Goal: Information Seeking & Learning: Learn about a topic

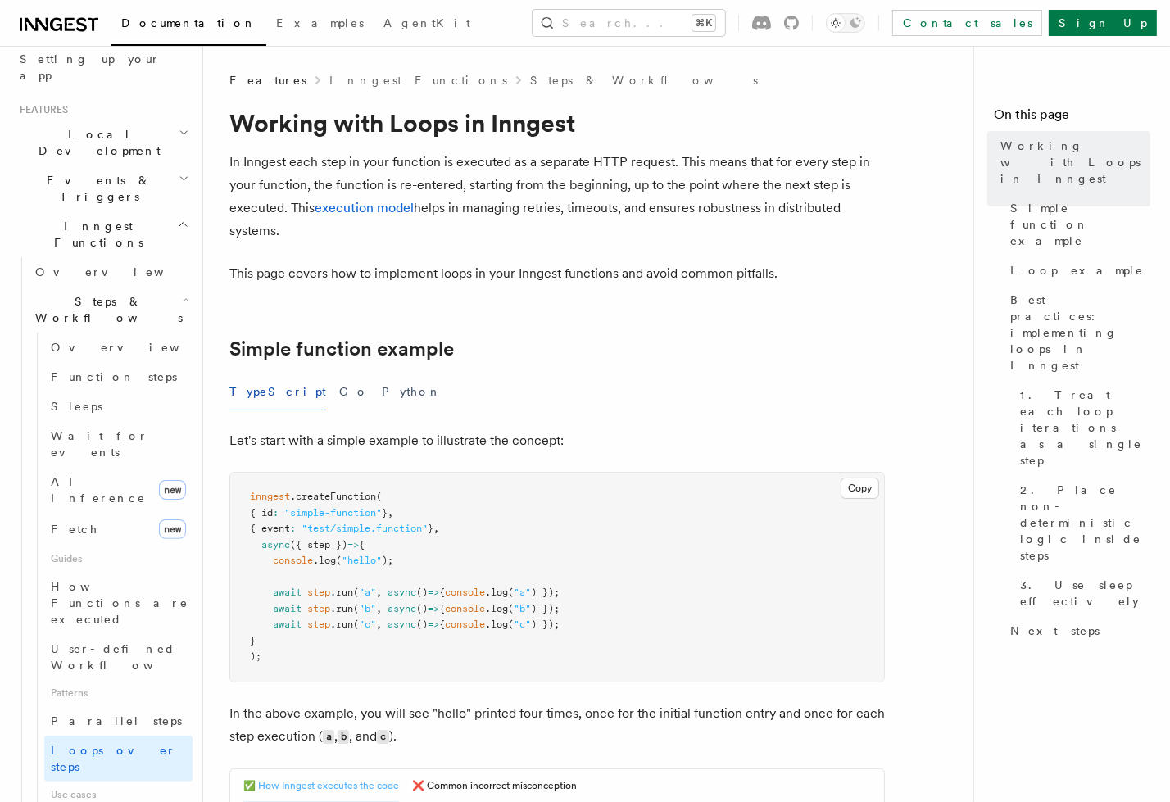
click at [326, 164] on p "In Inngest each step in your function is executed as a separate HTTP request. T…" at bounding box center [557, 197] width 656 height 92
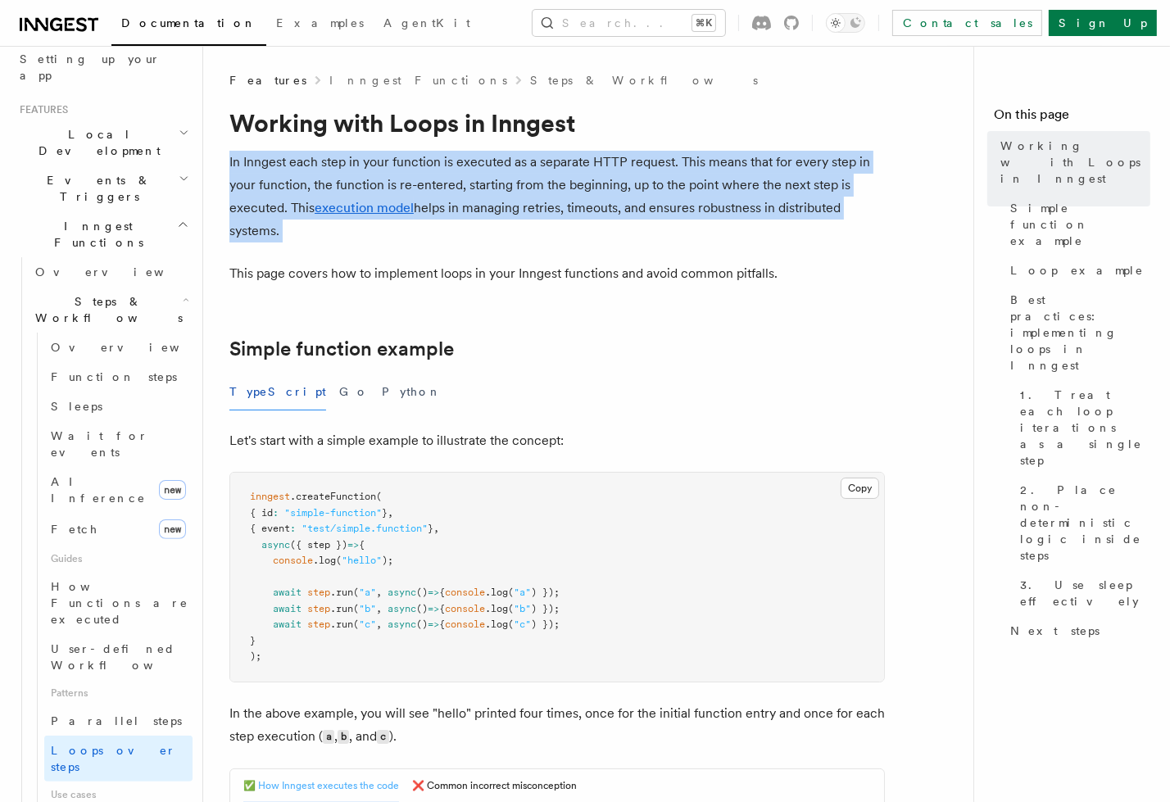
click at [326, 164] on p "In Inngest each step in your function is executed as a separate HTTP request. T…" at bounding box center [557, 197] width 656 height 92
click at [362, 164] on p "In Inngest each step in your function is executed as a separate HTTP request. T…" at bounding box center [557, 197] width 656 height 92
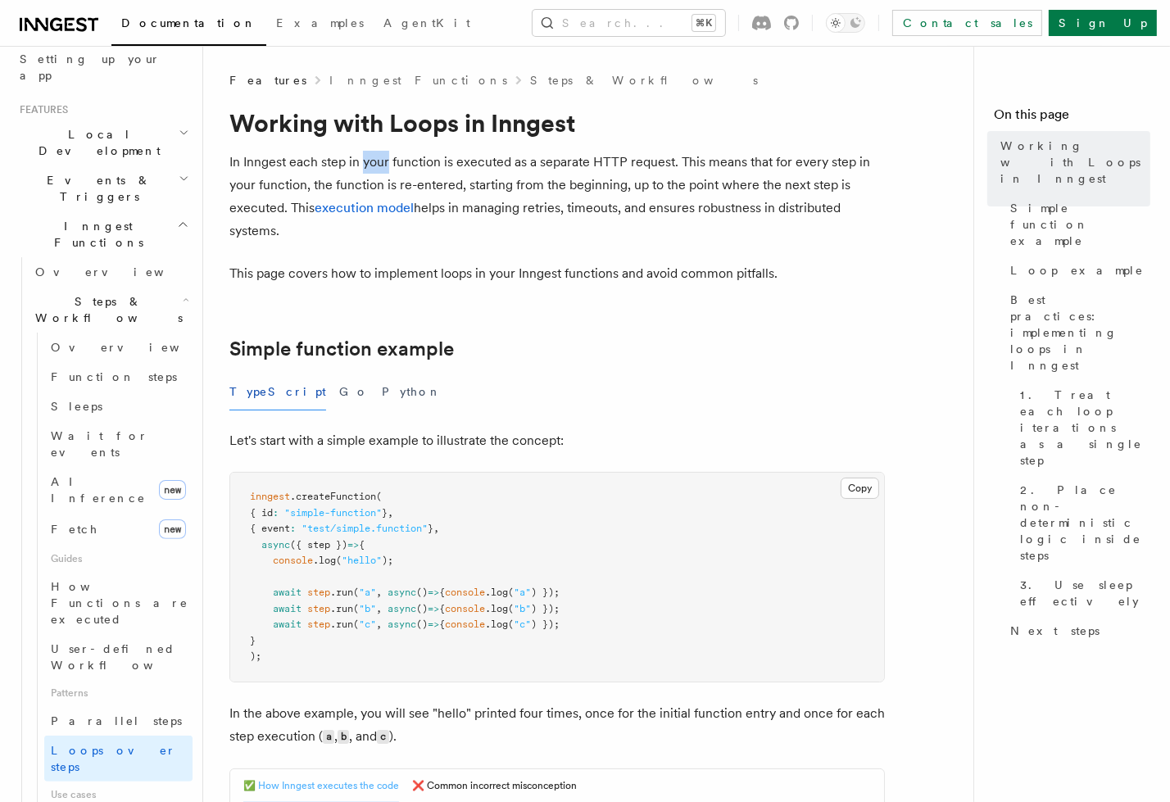
click at [362, 164] on p "In Inngest each step in your function is executed as a separate HTTP request. T…" at bounding box center [557, 197] width 656 height 92
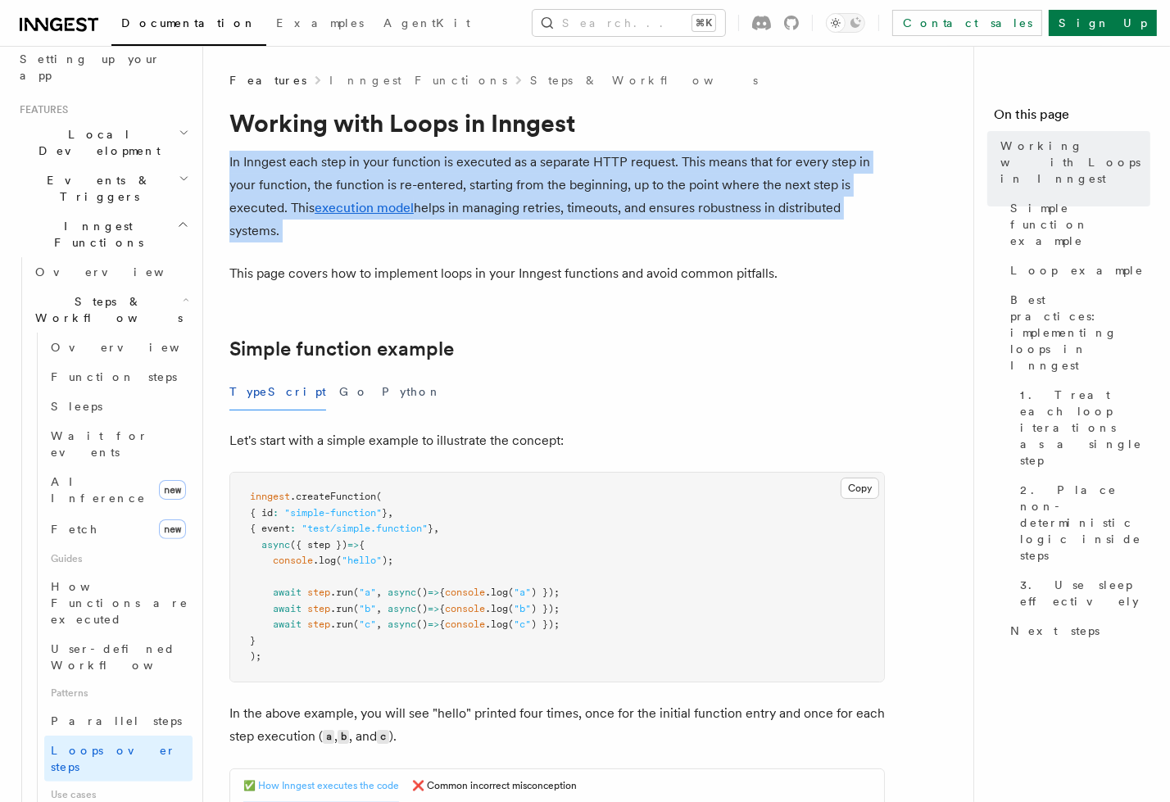
click at [362, 164] on p "In Inngest each step in your function is executed as a separate HTTP request. T…" at bounding box center [557, 197] width 656 height 92
click at [383, 162] on p "In Inngest each step in your function is executed as a separate HTTP request. T…" at bounding box center [557, 197] width 656 height 92
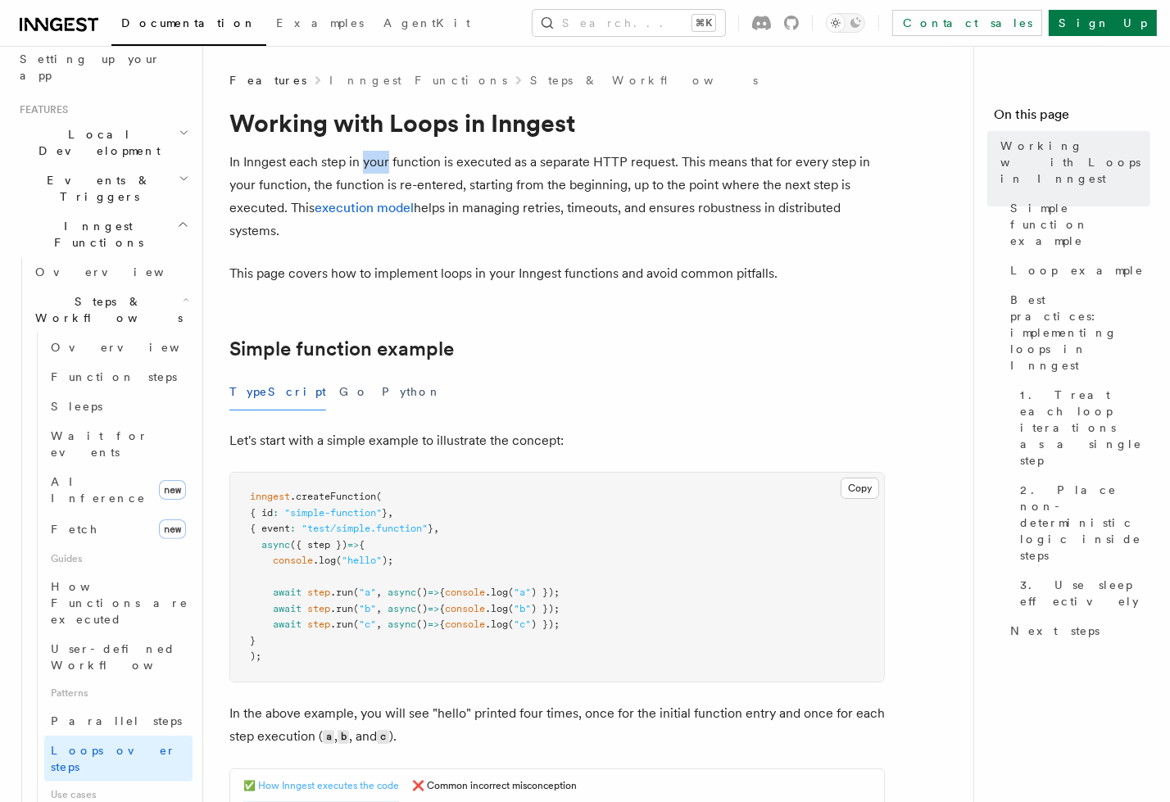
click at [383, 162] on p "In Inngest each step in your function is executed as a separate HTTP request. T…" at bounding box center [557, 197] width 656 height 92
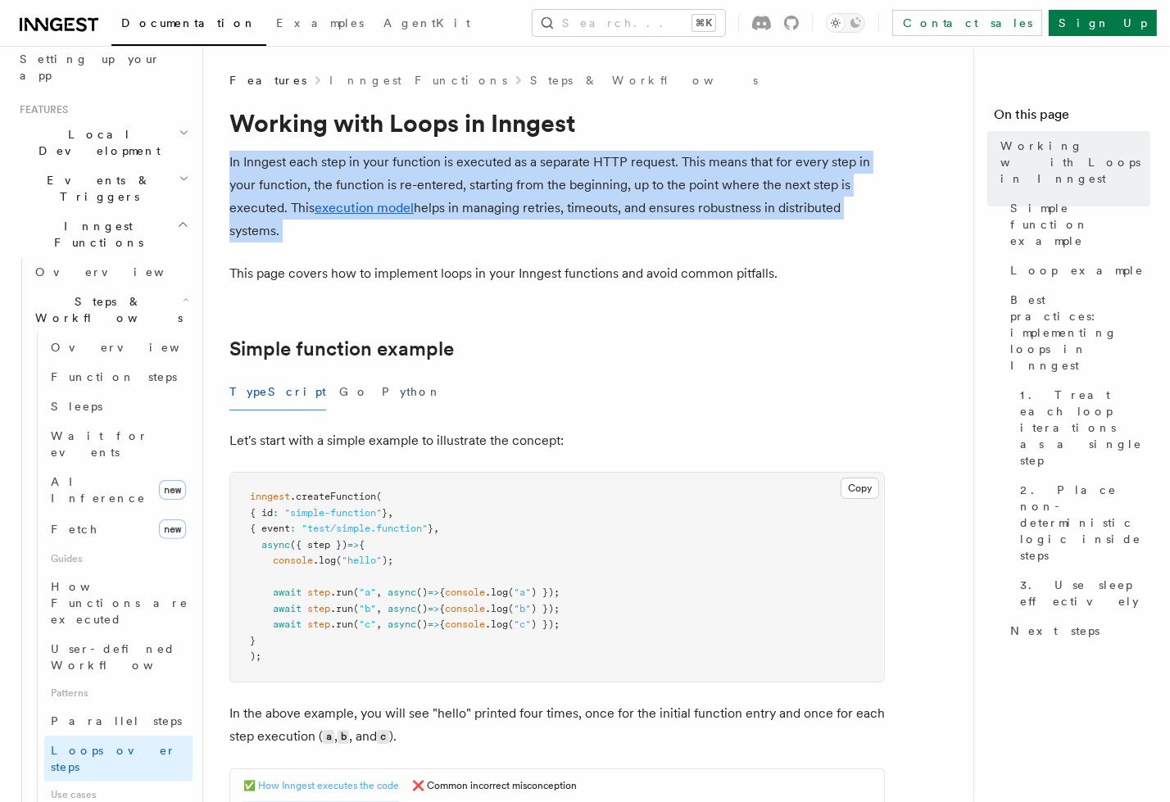
drag, startPoint x: 383, startPoint y: 162, endPoint x: 440, endPoint y: 172, distance: 58.2
click at [440, 172] on p "In Inngest each step in your function is executed as a separate HTTP request. T…" at bounding box center [557, 197] width 656 height 92
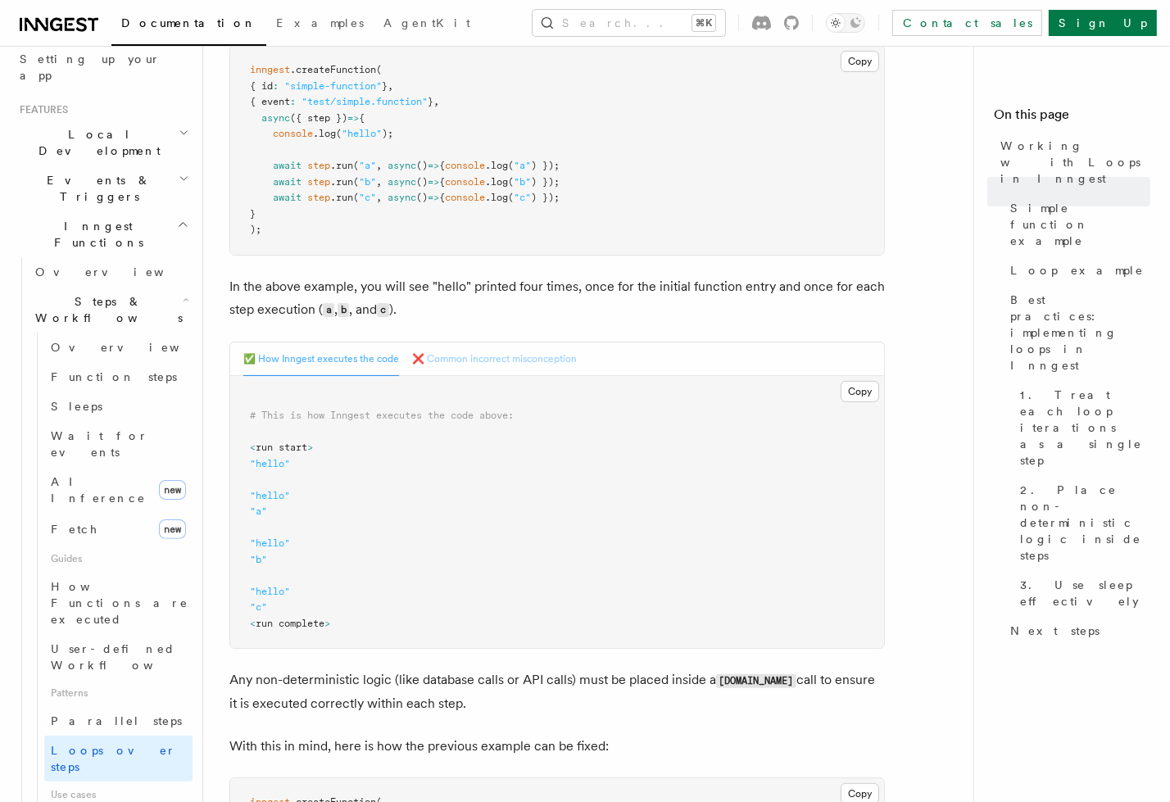
scroll to position [385, 0]
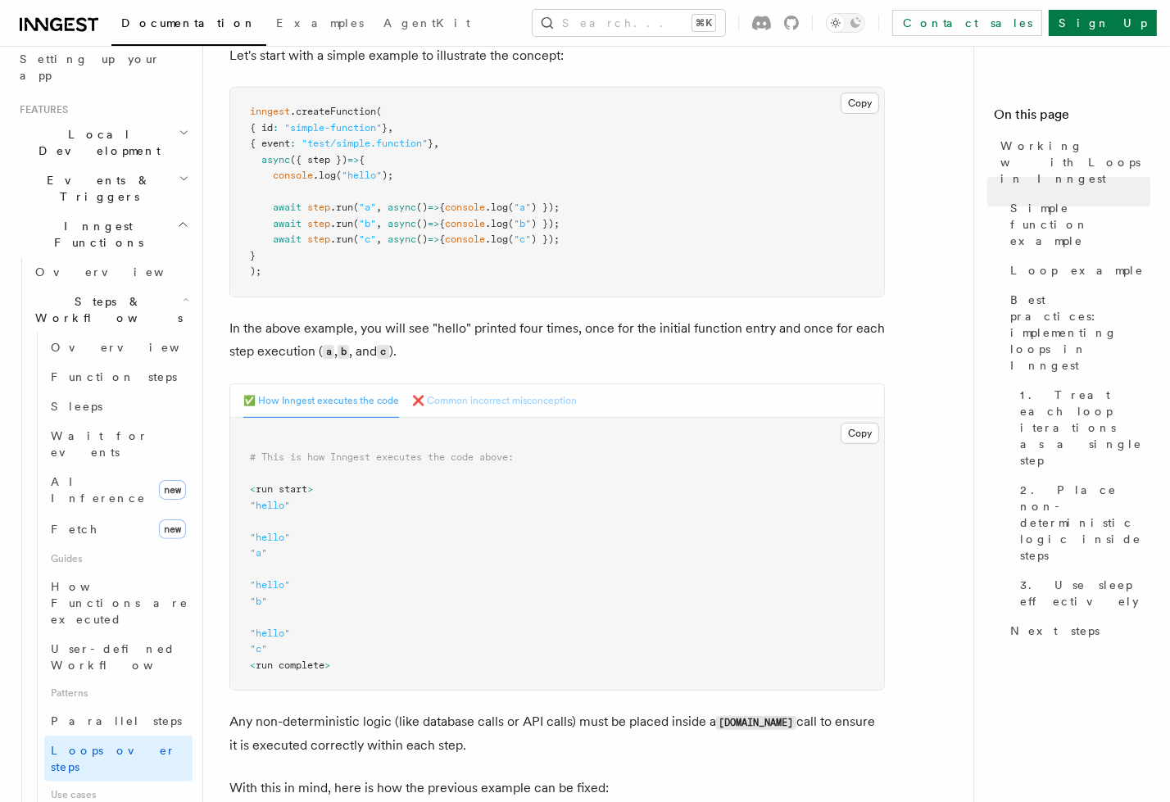
click at [479, 404] on button "❌ Common incorrect misconception" at bounding box center [494, 401] width 165 height 34
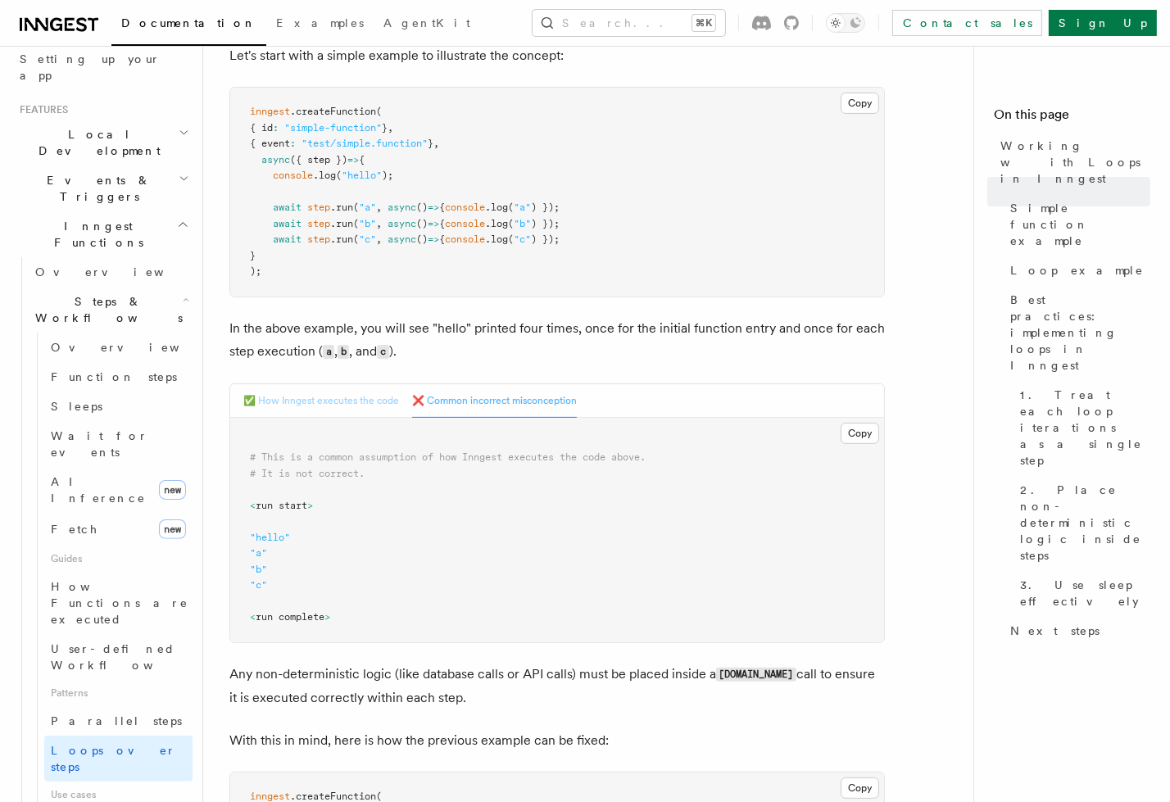
click at [347, 403] on button "✅ How Inngest executes the code" at bounding box center [321, 401] width 156 height 34
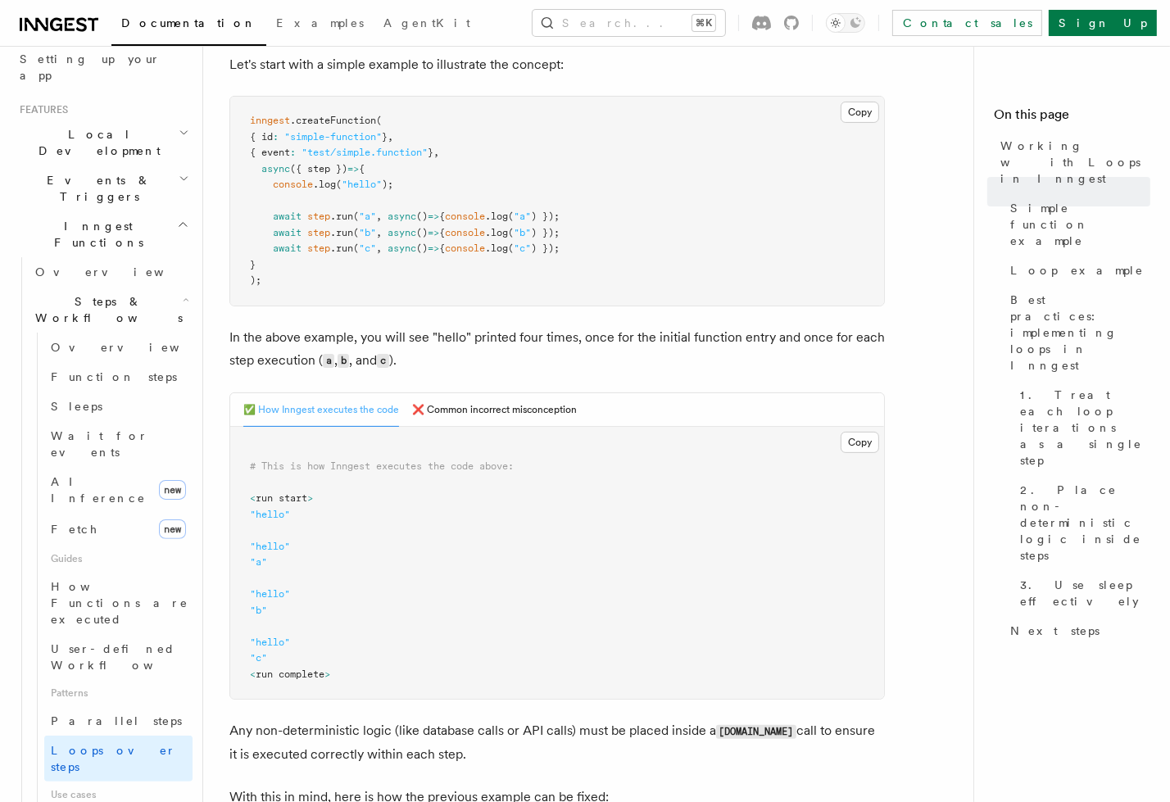
scroll to position [366, 0]
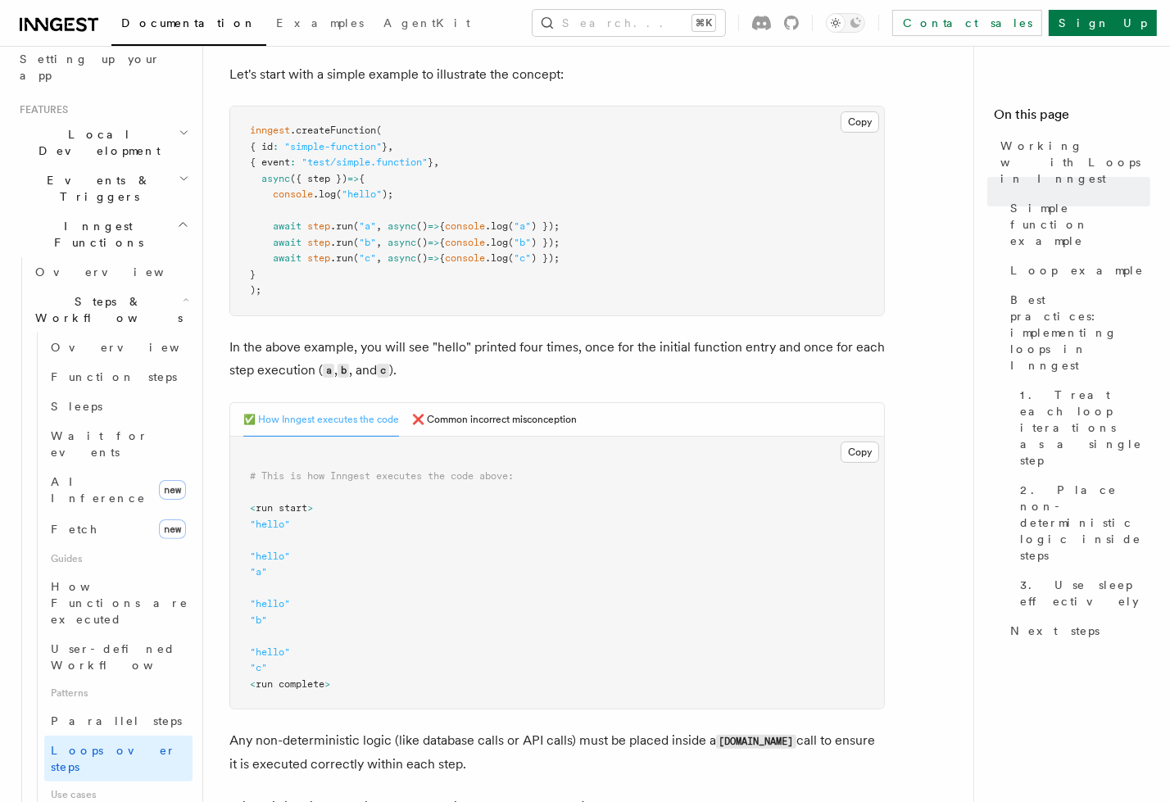
click at [325, 193] on span ".log" at bounding box center [324, 194] width 23 height 11
click at [330, 195] on span ".log" at bounding box center [324, 194] width 23 height 11
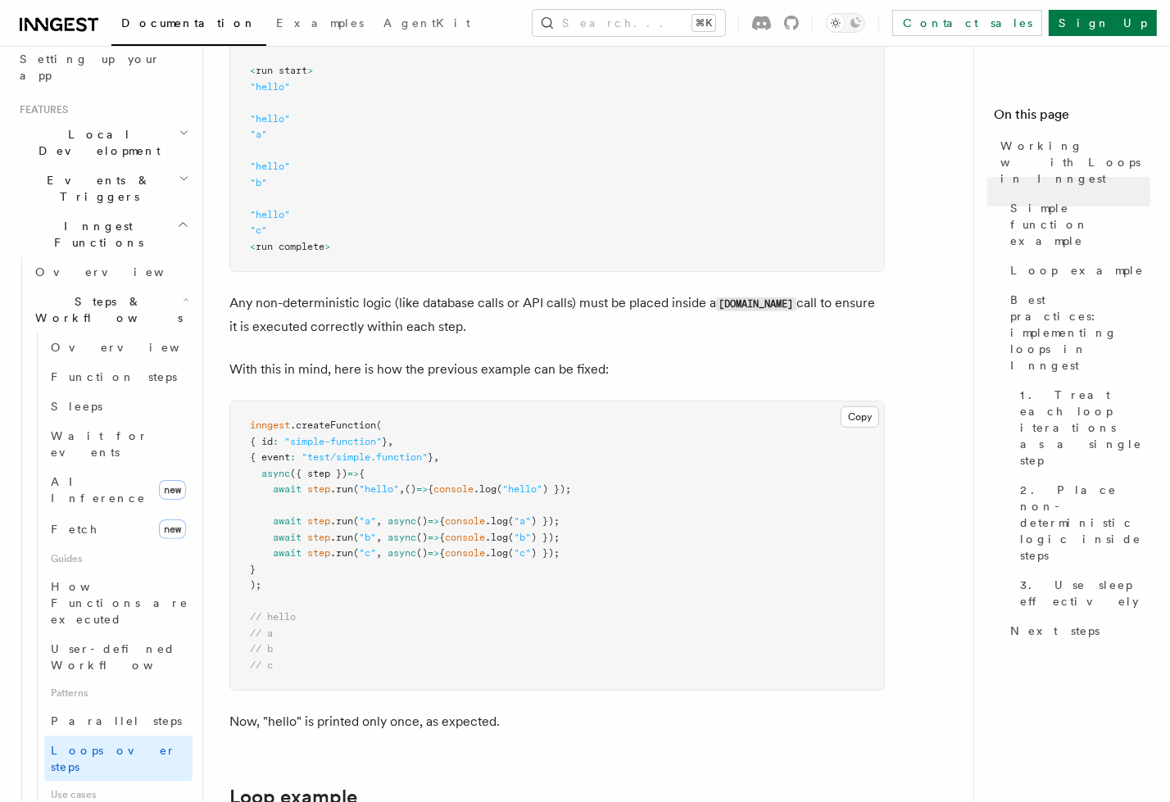
scroll to position [881, 0]
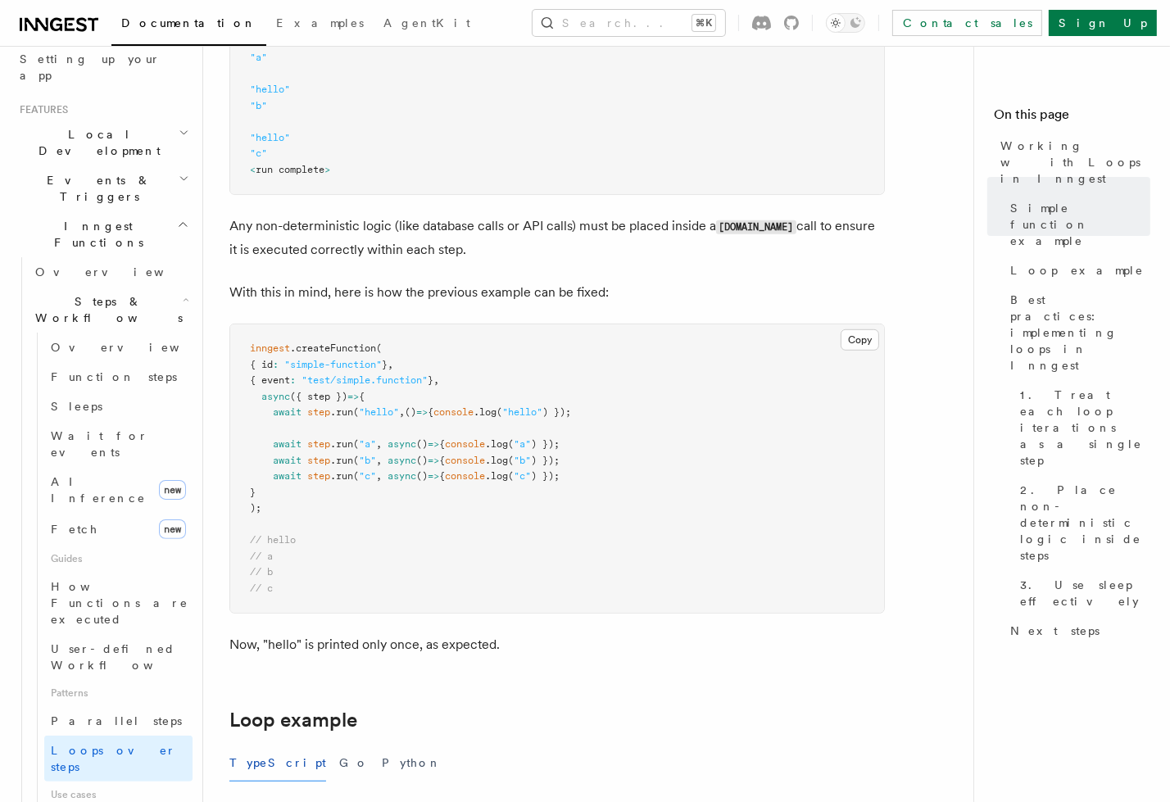
click at [366, 225] on p "Any non-deterministic logic (like database calls or API calls) must be placed i…" at bounding box center [557, 238] width 656 height 47
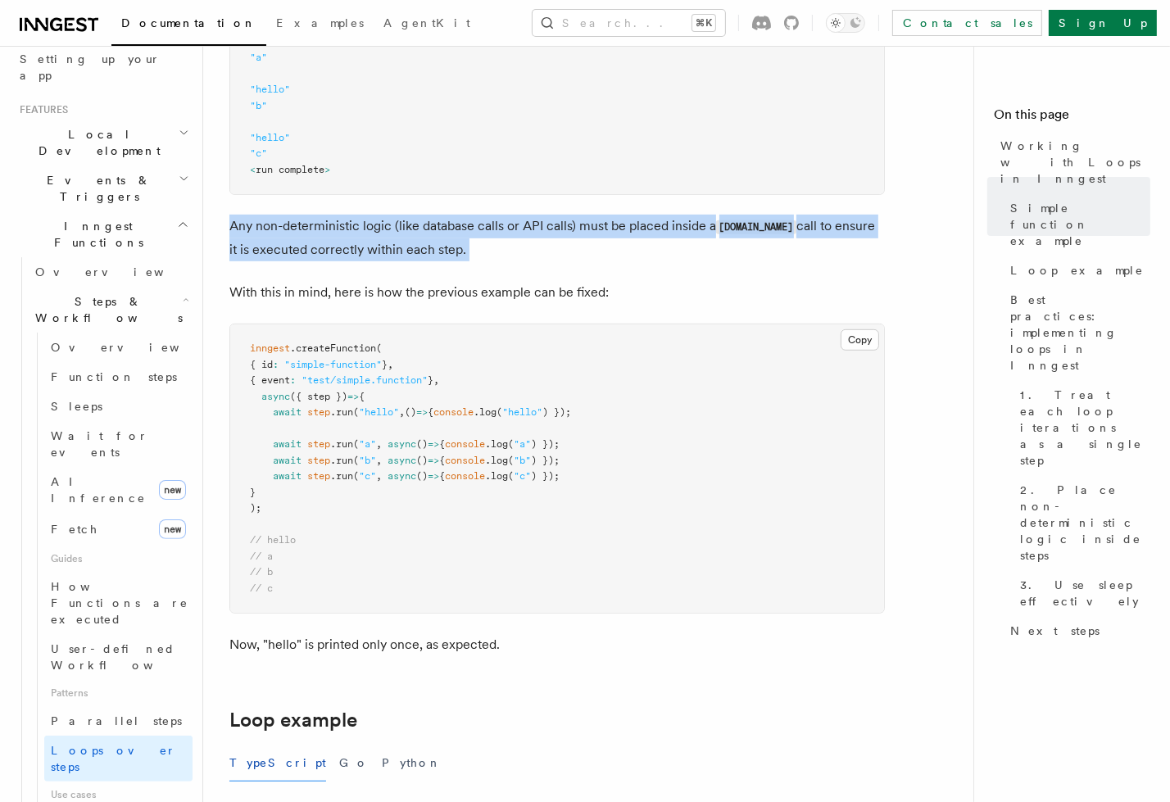
click at [367, 228] on p "Any non-deterministic logic (like database calls or API calls) must be placed i…" at bounding box center [557, 238] width 656 height 47
click at [368, 229] on p "Any non-deterministic logic (like database calls or API calls) must be placed i…" at bounding box center [557, 238] width 656 height 47
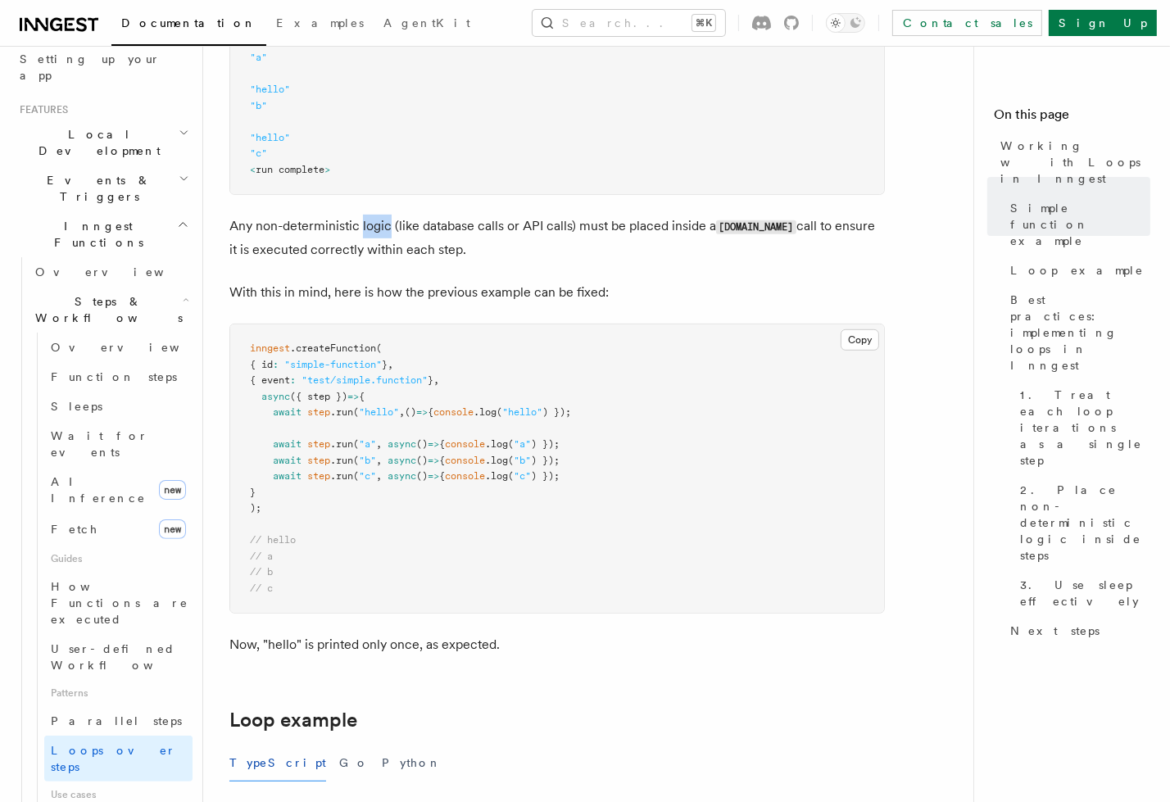
click at [368, 229] on p "Any non-deterministic logic (like database calls or API calls) must be placed i…" at bounding box center [557, 238] width 656 height 47
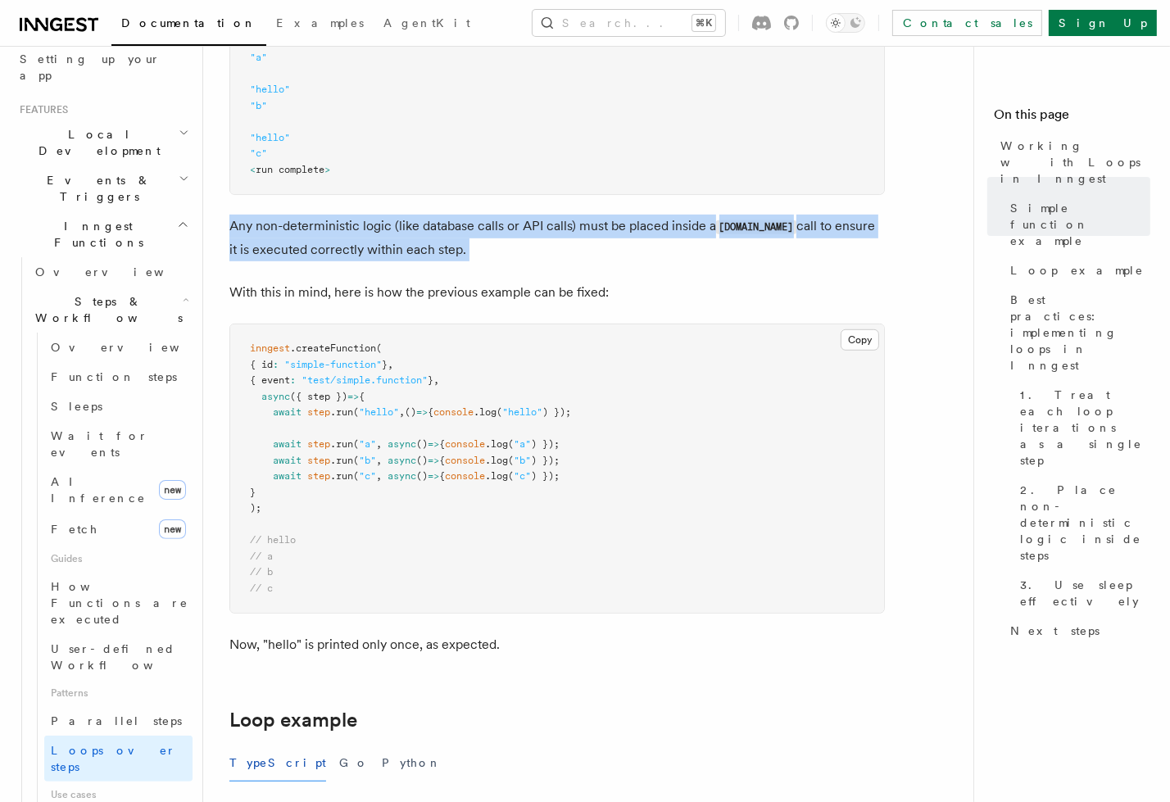
click at [368, 229] on p "Any non-deterministic logic (like database calls or API calls) must be placed i…" at bounding box center [557, 238] width 656 height 47
click at [384, 226] on p "Any non-deterministic logic (like database calls or API calls) must be placed i…" at bounding box center [557, 238] width 656 height 47
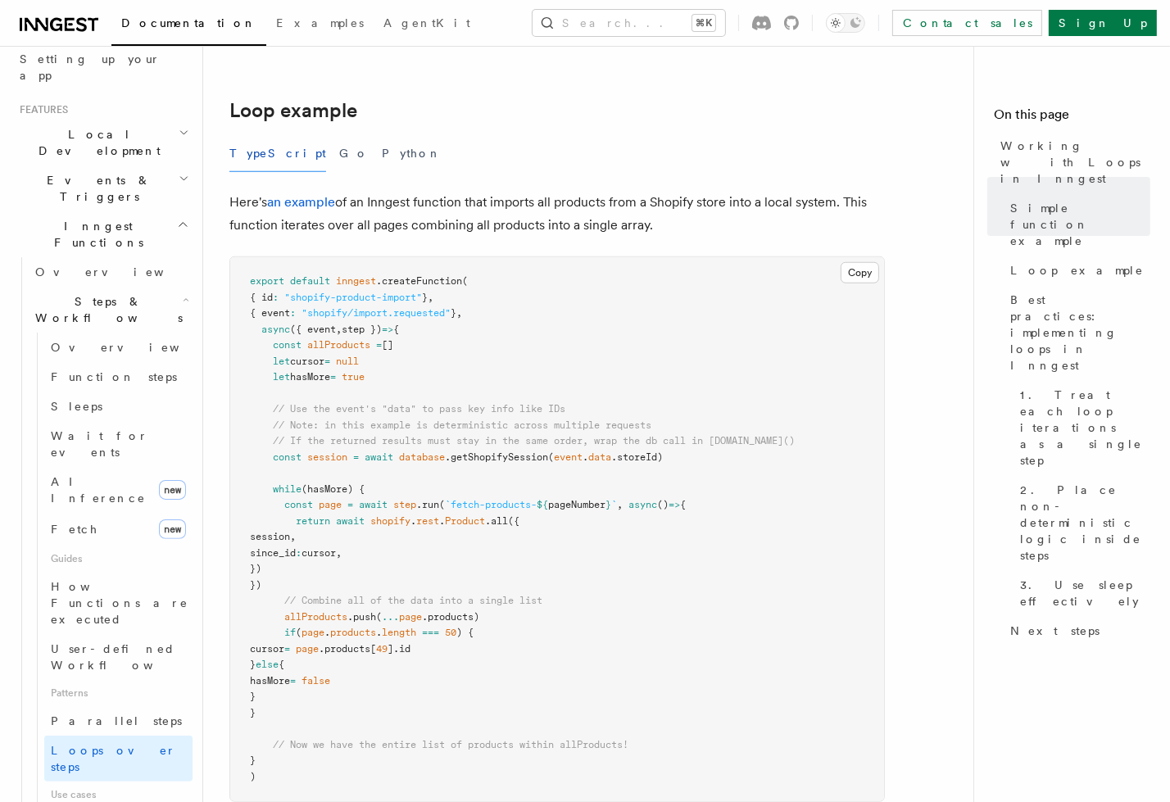
scroll to position [1500, 0]
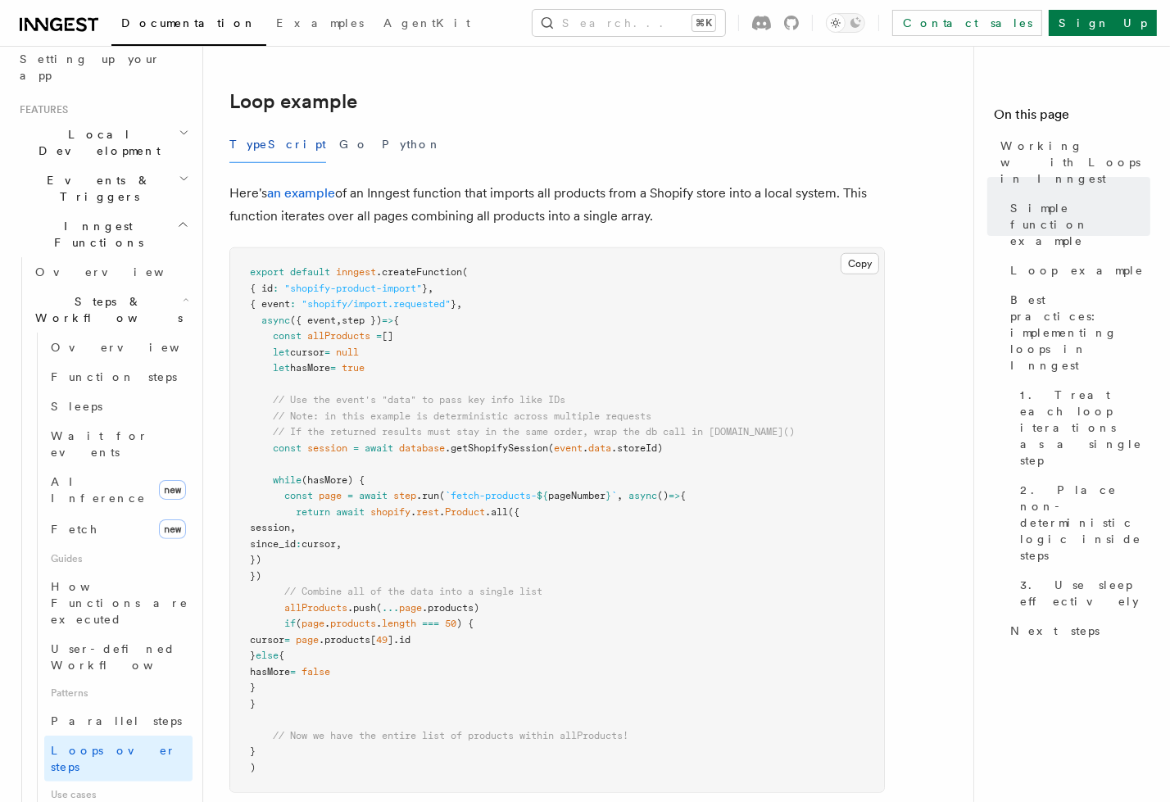
click at [492, 219] on p "Here's an example of an Inngest function that imports all products from a Shopi…" at bounding box center [557, 205] width 656 height 46
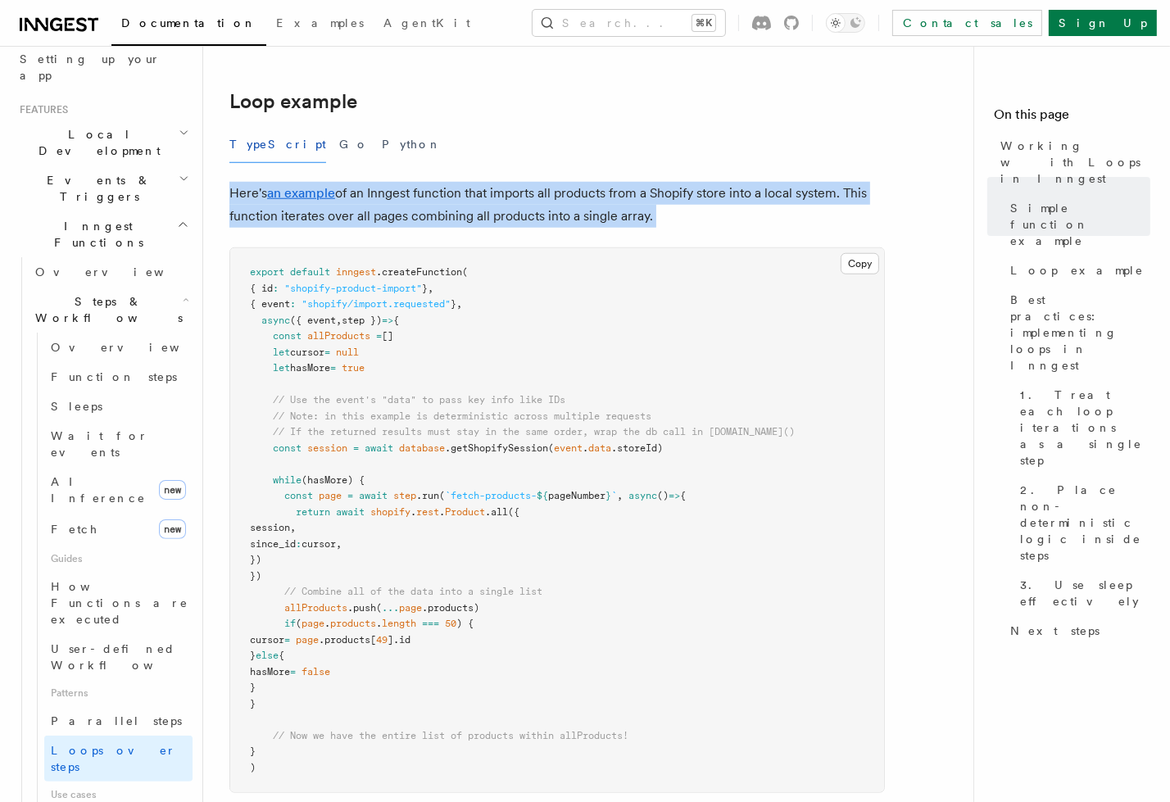
click at [492, 219] on p "Here's an example of an Inngest function that imports all products from a Shopi…" at bounding box center [557, 205] width 656 height 46
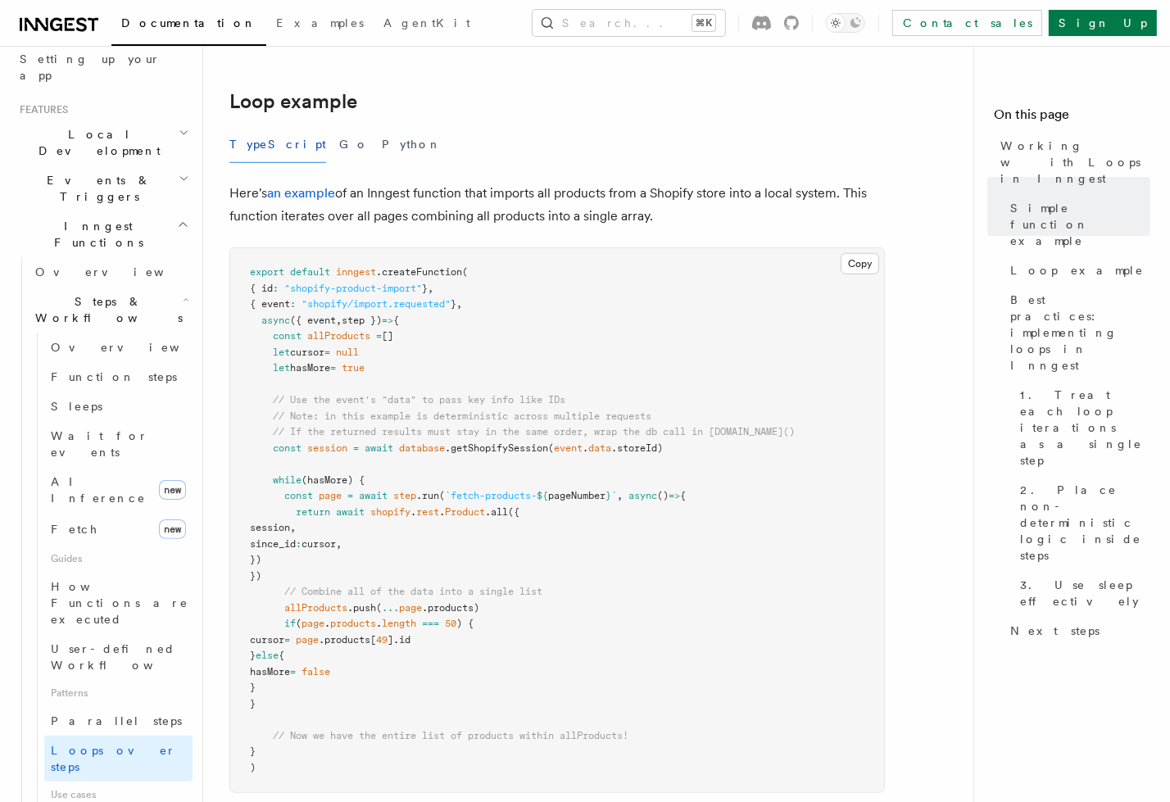
click at [504, 212] on p "Here's an example of an Inngest function that imports all products from a Shopi…" at bounding box center [557, 205] width 656 height 46
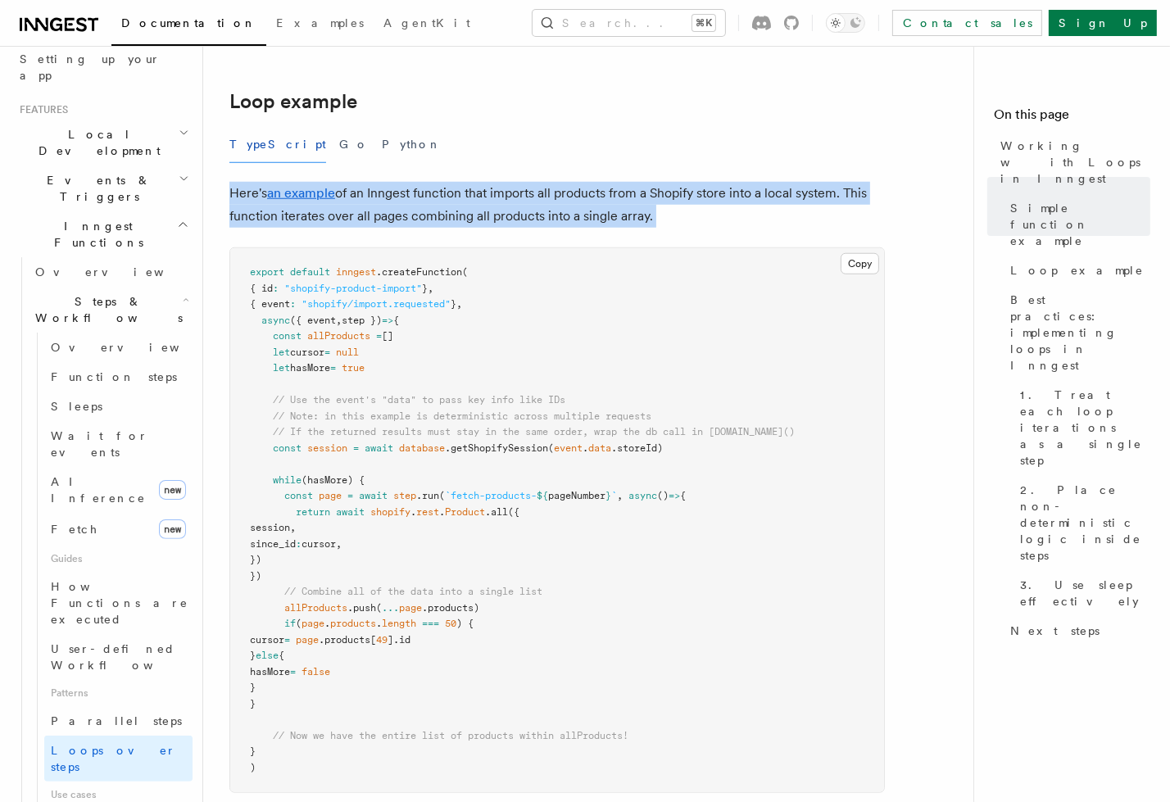
click at [504, 212] on p "Here's an example of an Inngest function that imports all products from a Shopi…" at bounding box center [557, 205] width 656 height 46
click at [506, 211] on p "Here's an example of an Inngest function that imports all products from a Shopi…" at bounding box center [557, 205] width 656 height 46
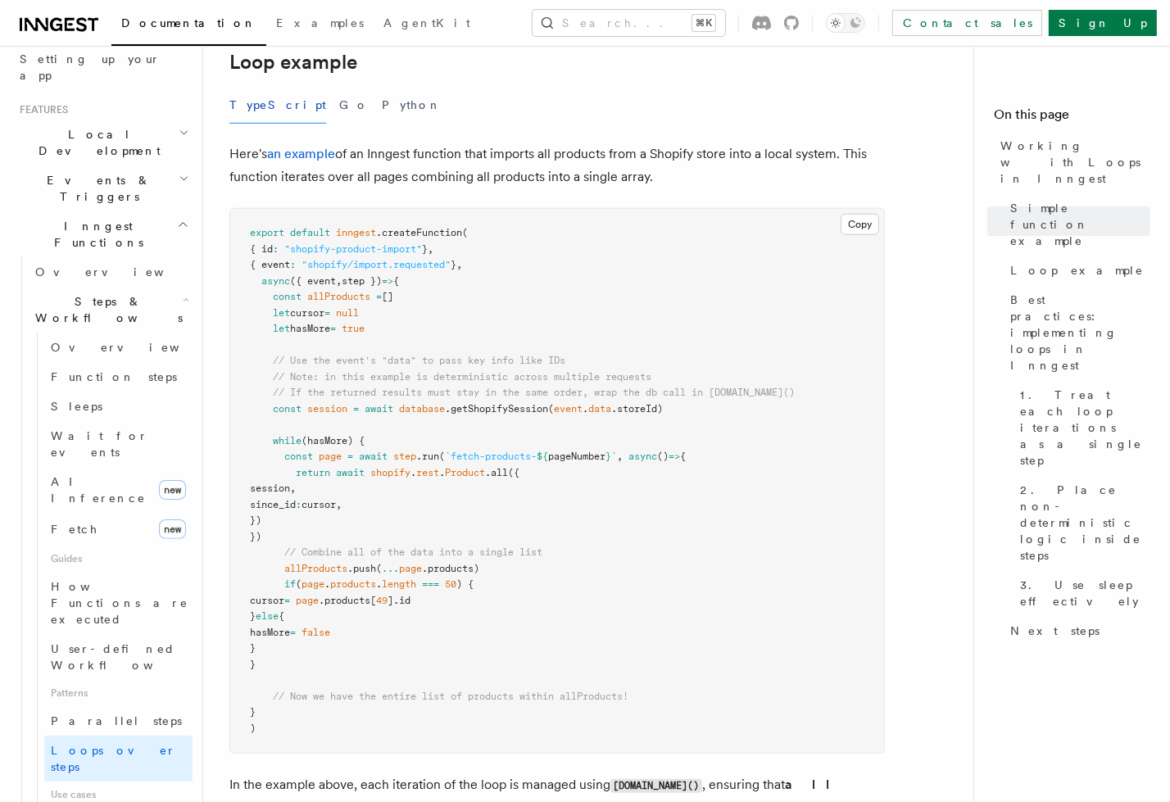
scroll to position [1549, 0]
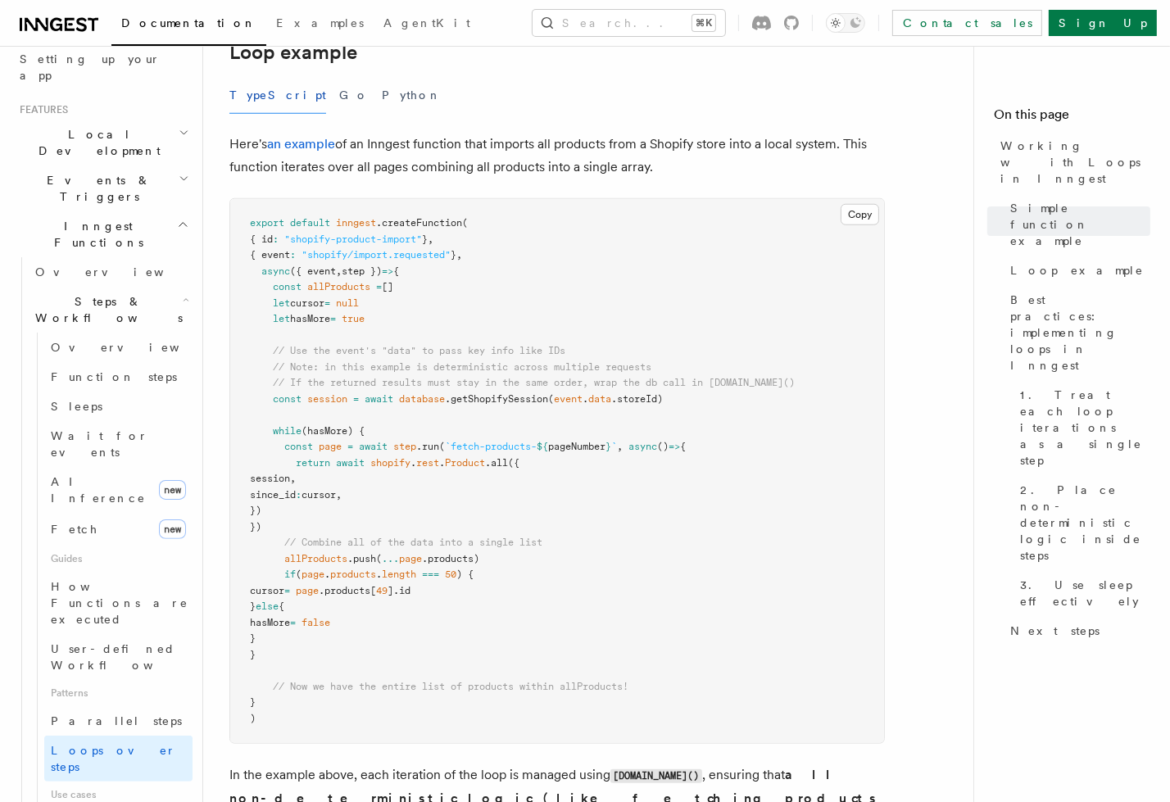
click at [293, 286] on span "const" at bounding box center [287, 286] width 29 height 11
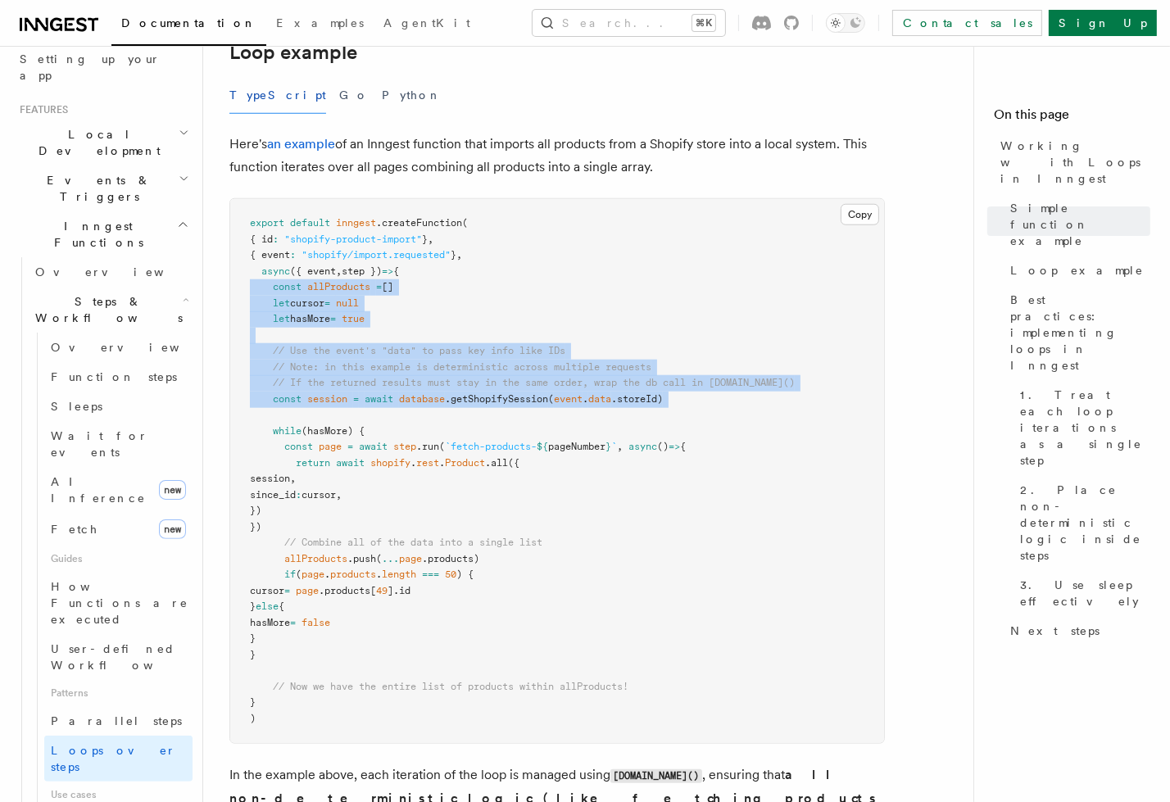
drag, startPoint x: 293, startPoint y: 286, endPoint x: 349, endPoint y: 396, distance: 123.5
click at [349, 396] on code "export default inngest .createFunction ( { id : "shopify-product-import" } , { …" at bounding box center [522, 470] width 545 height 507
click at [349, 396] on span at bounding box center [351, 398] width 6 height 11
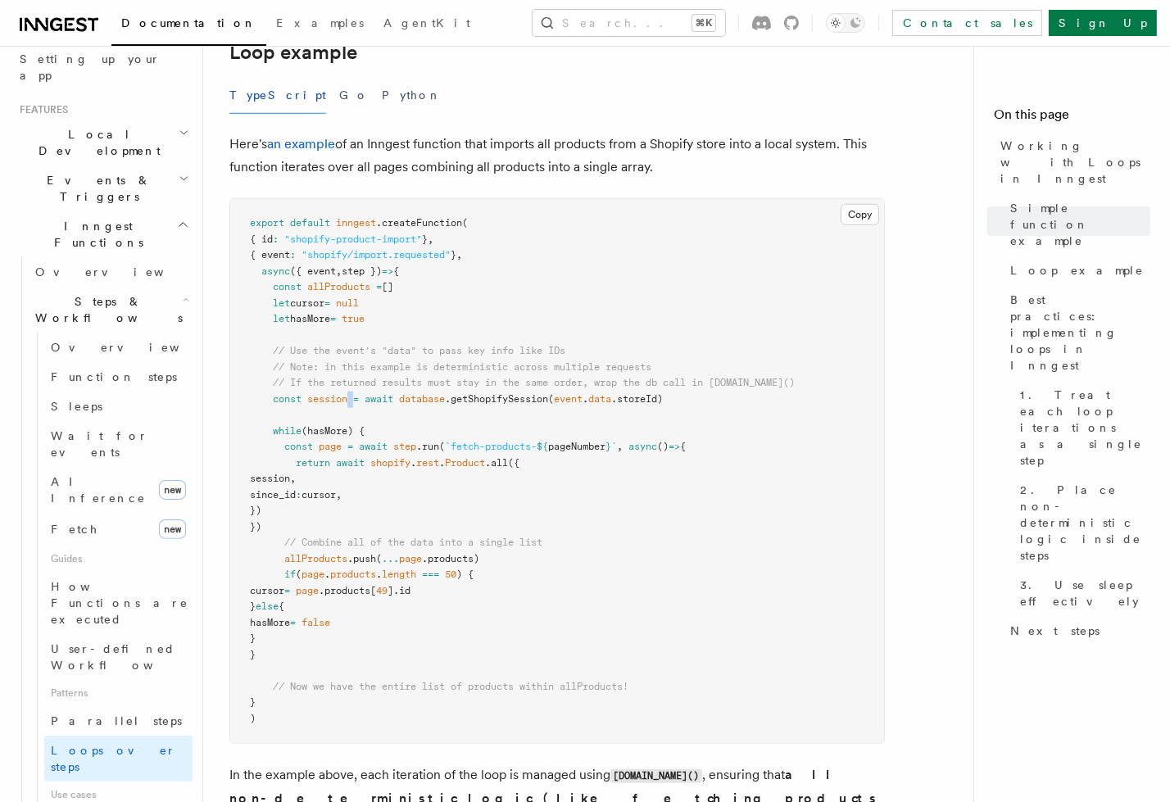
click at [349, 396] on span at bounding box center [351, 398] width 6 height 11
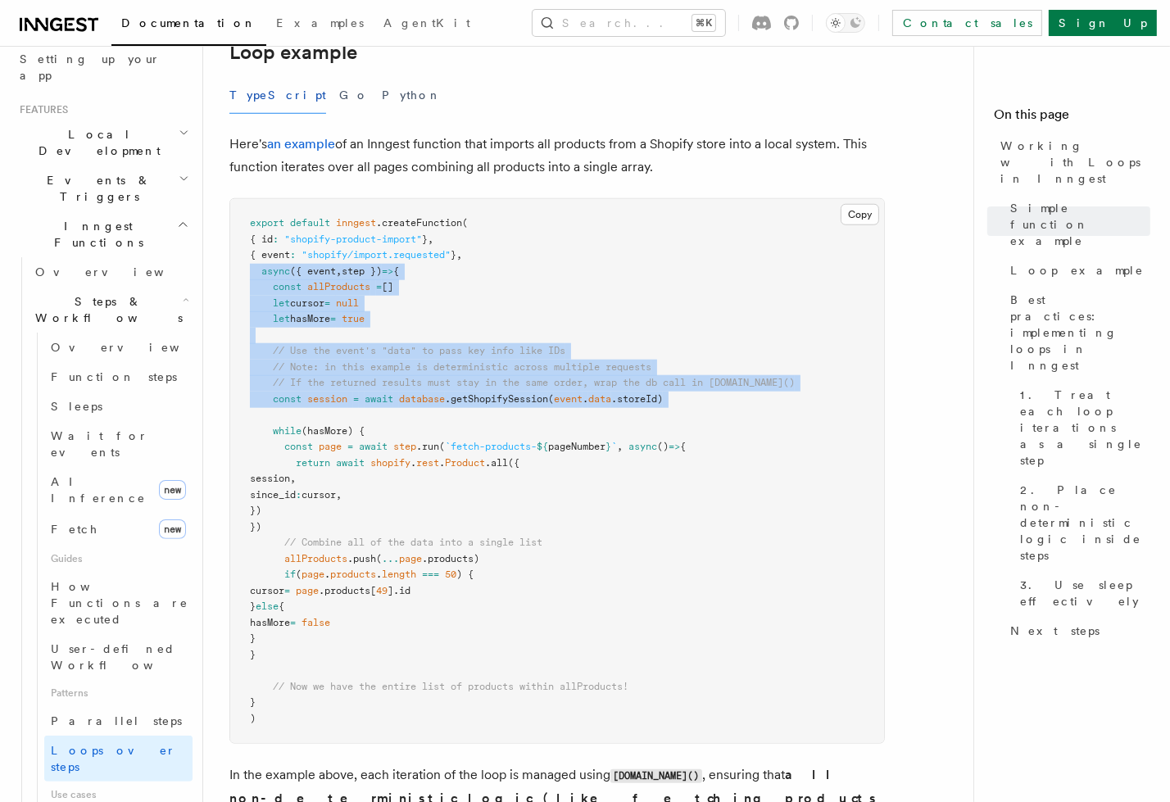
drag, startPoint x: 349, startPoint y: 396, endPoint x: 311, endPoint y: 275, distance: 127.3
click at [311, 275] on code "export default inngest .createFunction ( { id : "shopify-product-import" } , { …" at bounding box center [522, 470] width 545 height 507
click at [311, 275] on span "({ event" at bounding box center [313, 271] width 46 height 11
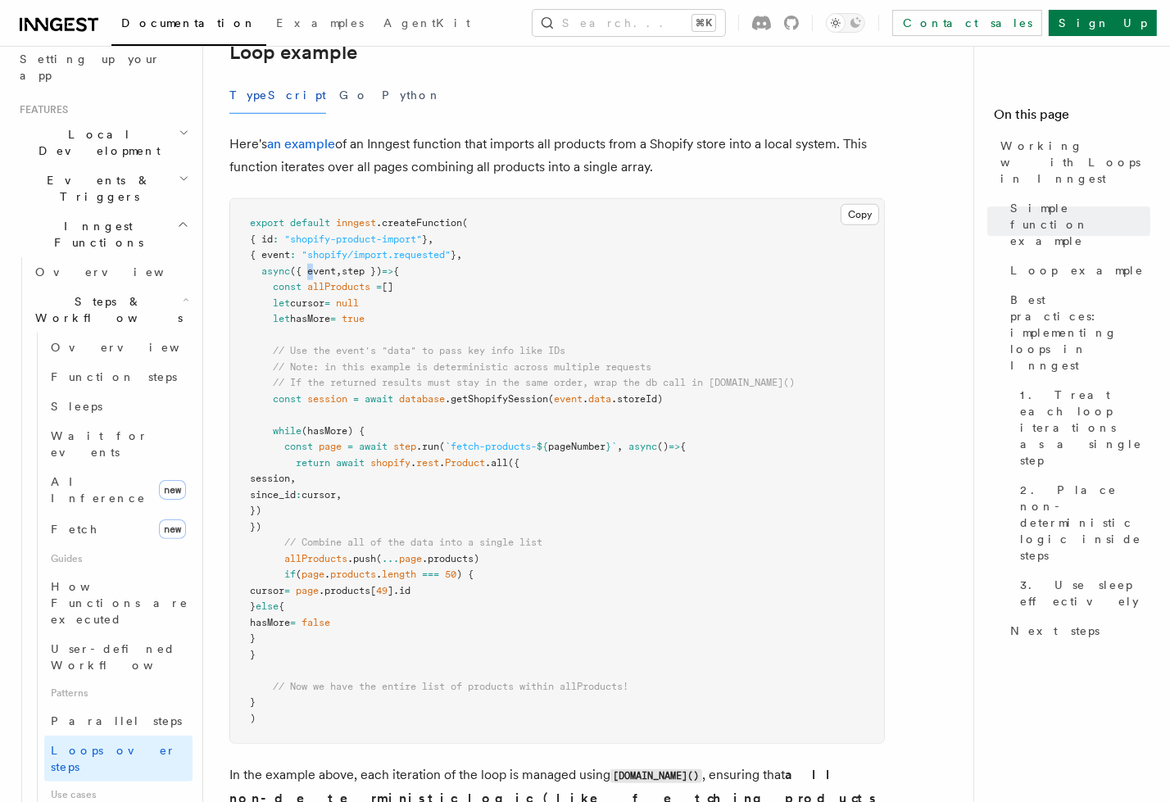
click at [311, 275] on span "({ event" at bounding box center [313, 271] width 46 height 11
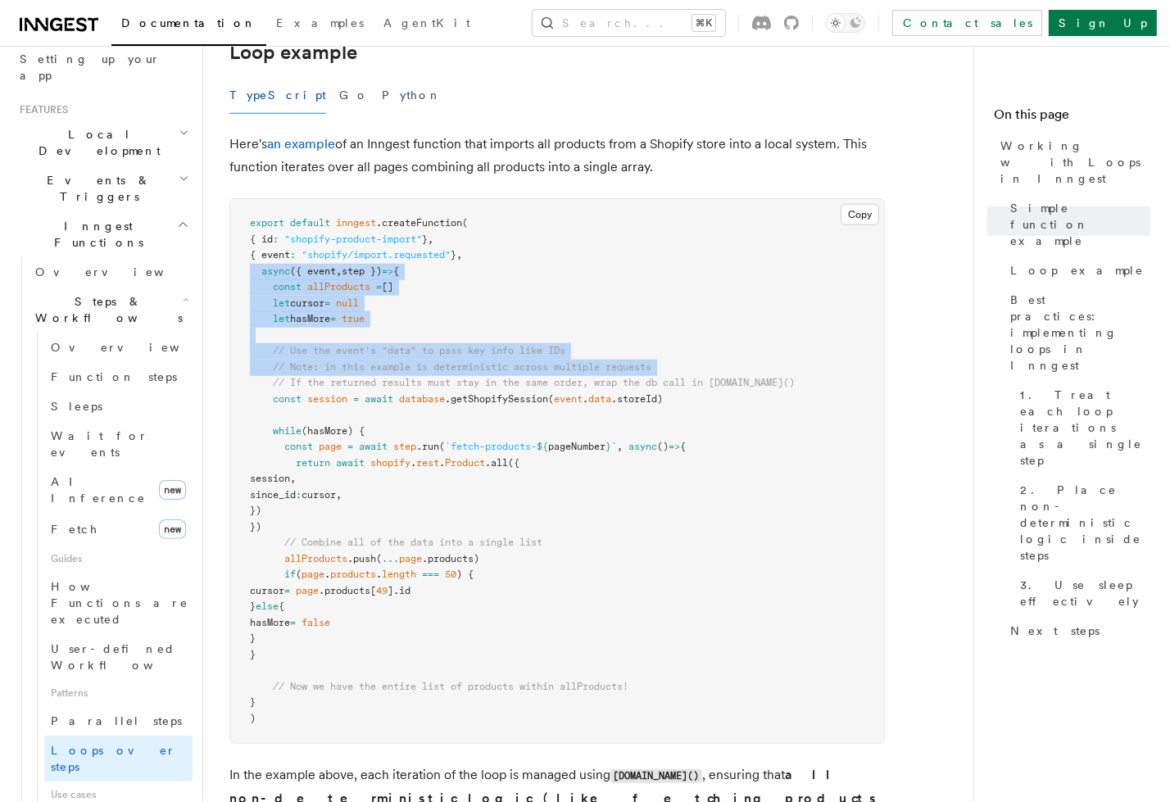
drag, startPoint x: 311, startPoint y: 275, endPoint x: 339, endPoint y: 370, distance: 99.3
click at [339, 370] on code "export default inngest .createFunction ( { id : "shopify-product-import" } , { …" at bounding box center [522, 470] width 545 height 507
click at [339, 370] on span "// Note: in this example is deterministic across multiple requests" at bounding box center [462, 366] width 379 height 11
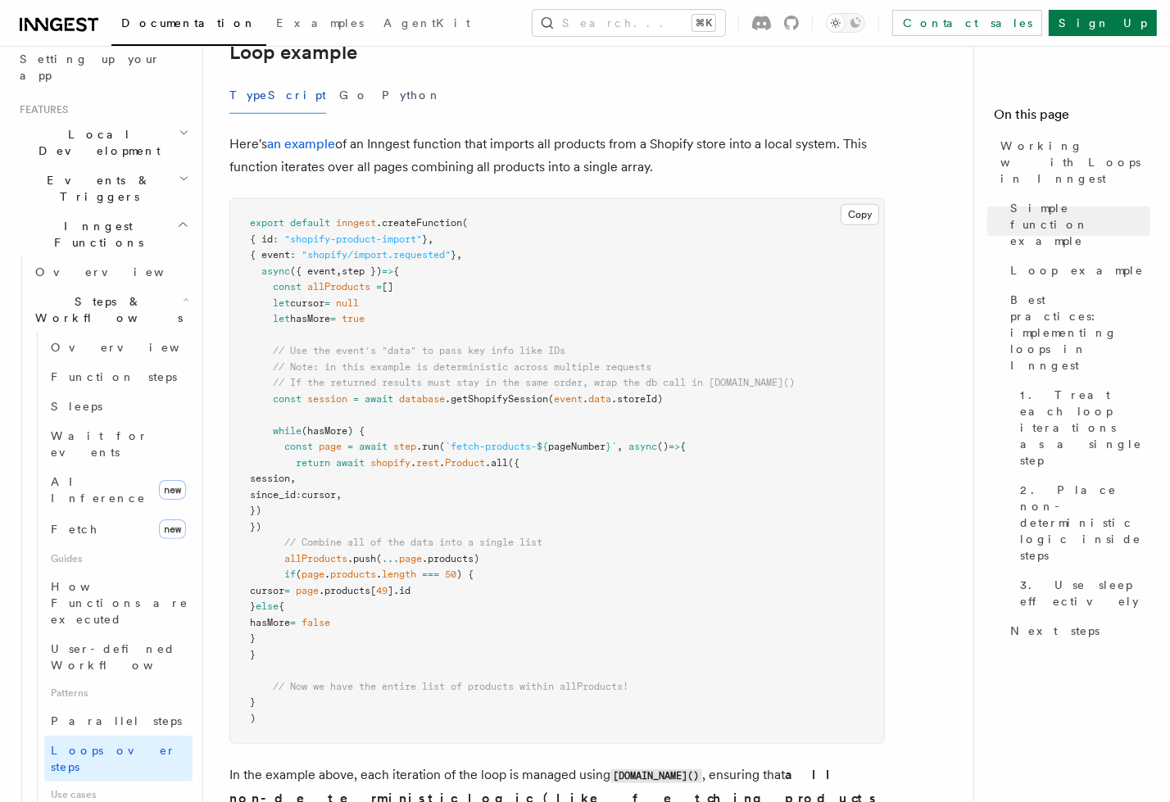
click at [316, 545] on span "// Combine all of the data into a single list" at bounding box center [413, 542] width 258 height 11
drag, startPoint x: 316, startPoint y: 545, endPoint x: 524, endPoint y: 543, distance: 207.4
click at [524, 543] on span "// Combine all of the data into a single list" at bounding box center [413, 542] width 258 height 11
click at [357, 446] on span at bounding box center [356, 446] width 6 height 11
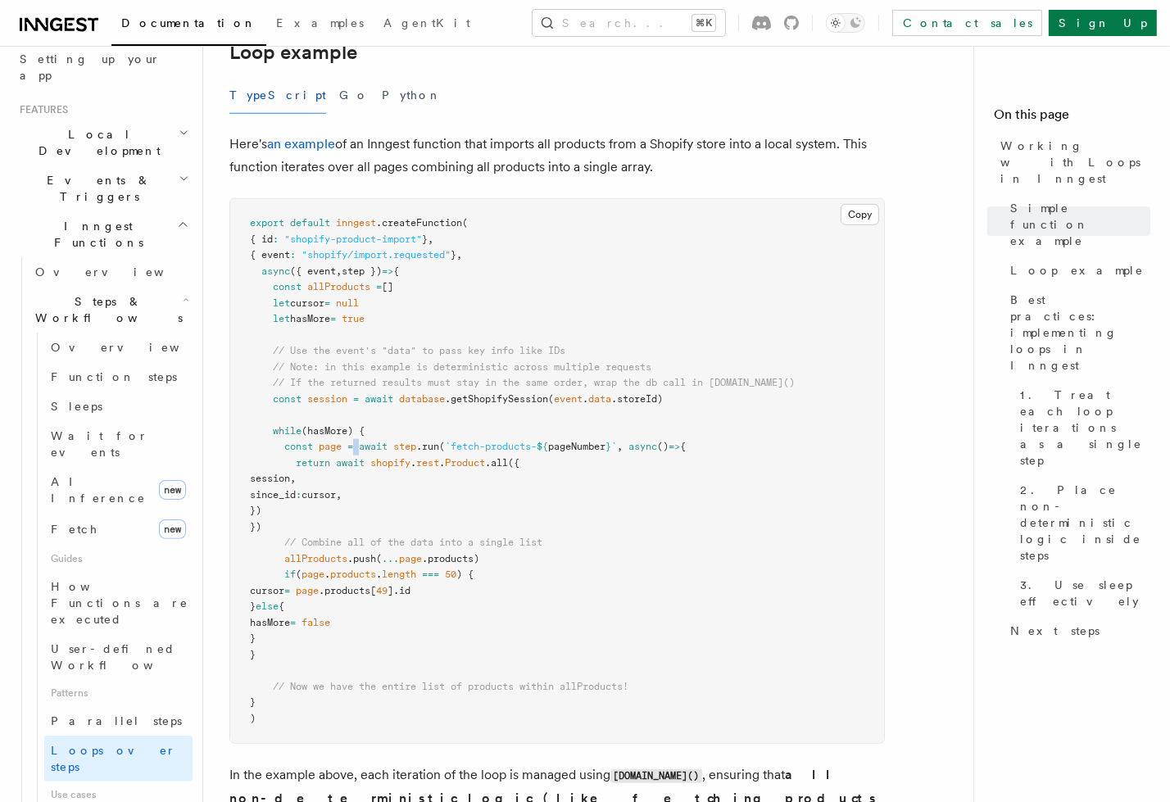
click at [357, 446] on span at bounding box center [356, 446] width 6 height 11
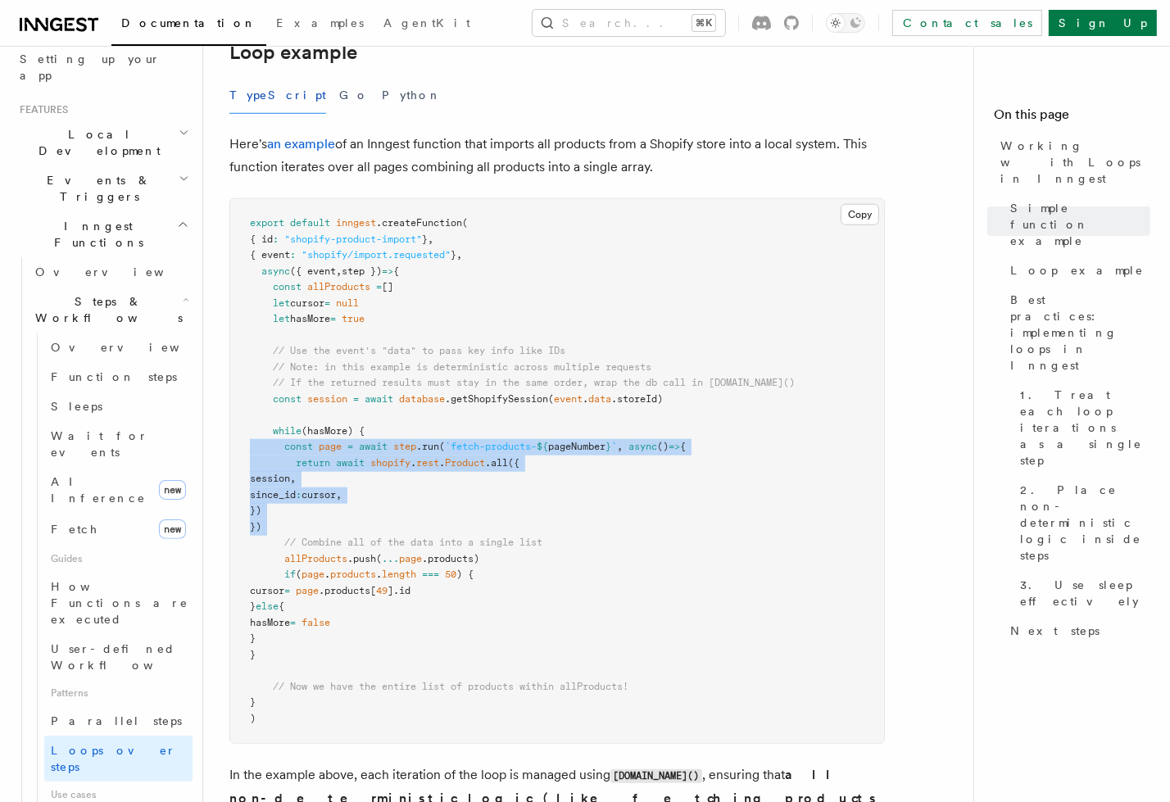
drag, startPoint x: 357, startPoint y: 446, endPoint x: 333, endPoint y: 525, distance: 82.2
click at [333, 525] on pre "export default inngest .createFunction ( { id : "shopify-product-import" } , { …" at bounding box center [557, 471] width 654 height 544
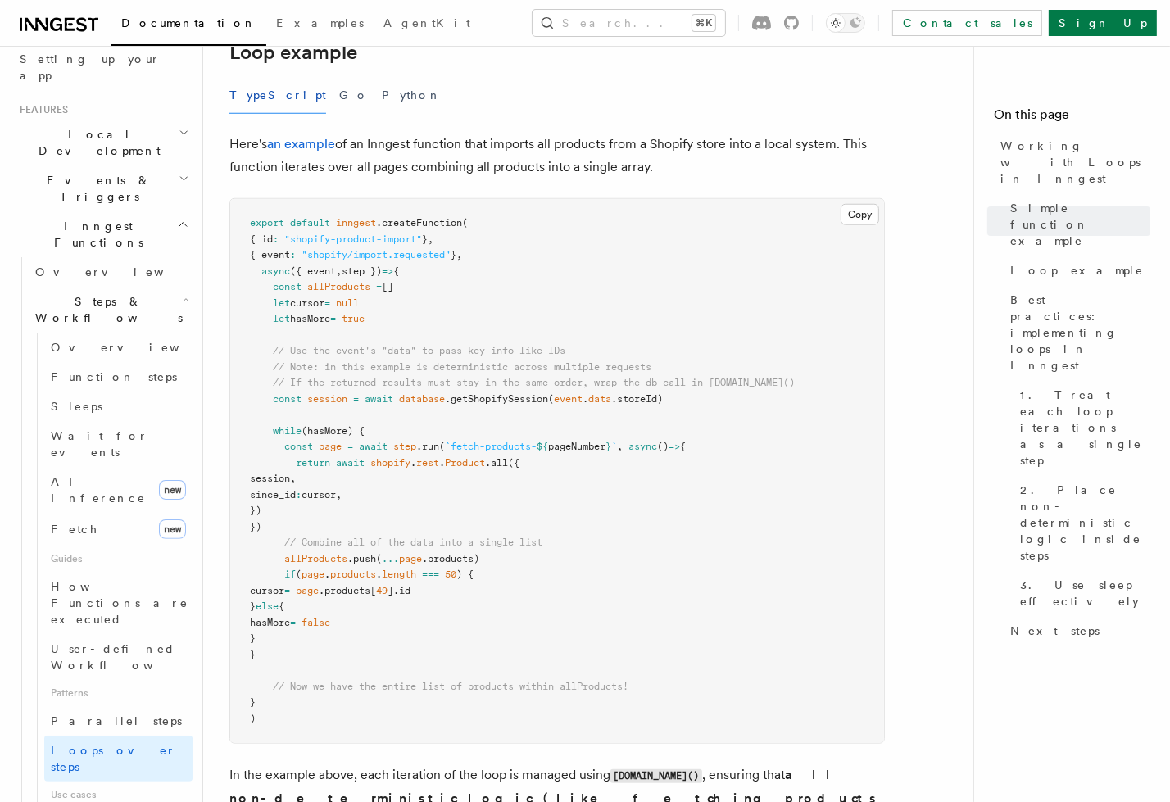
click at [333, 525] on pre "export default inngest .createFunction ( { id : "shopify-product-import" } , { …" at bounding box center [557, 471] width 654 height 544
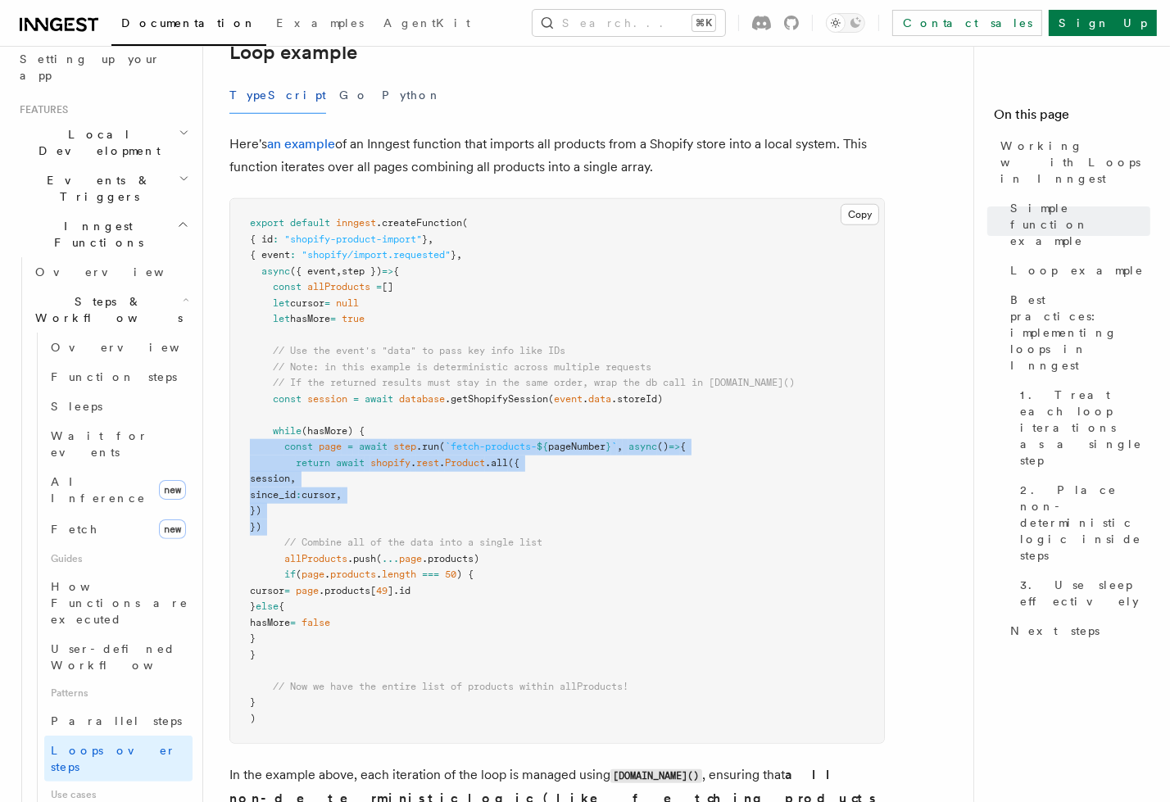
drag, startPoint x: 333, startPoint y: 525, endPoint x: 367, endPoint y: 448, distance: 84.4
click at [367, 448] on pre "export default inngest .createFunction ( { id : "shopify-product-import" } , { …" at bounding box center [557, 471] width 654 height 544
click at [367, 448] on span "await" at bounding box center [373, 446] width 29 height 11
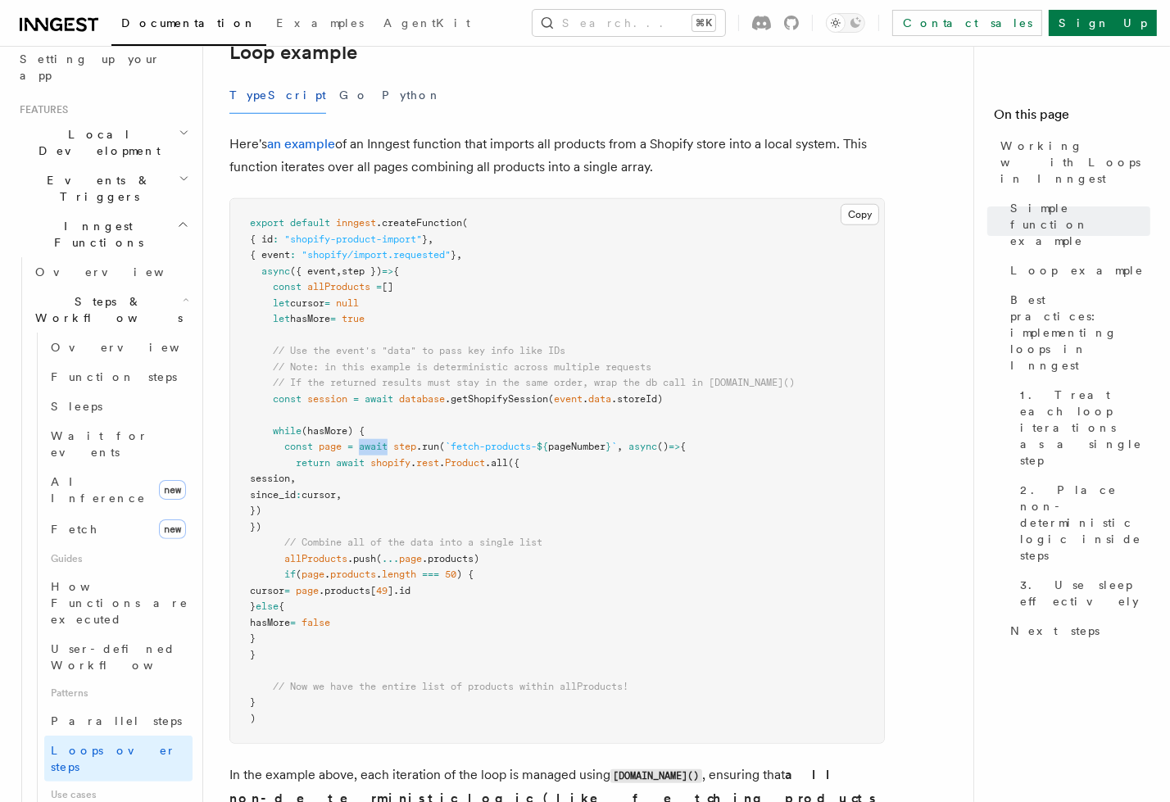
click at [367, 448] on span "await" at bounding box center [373, 446] width 29 height 11
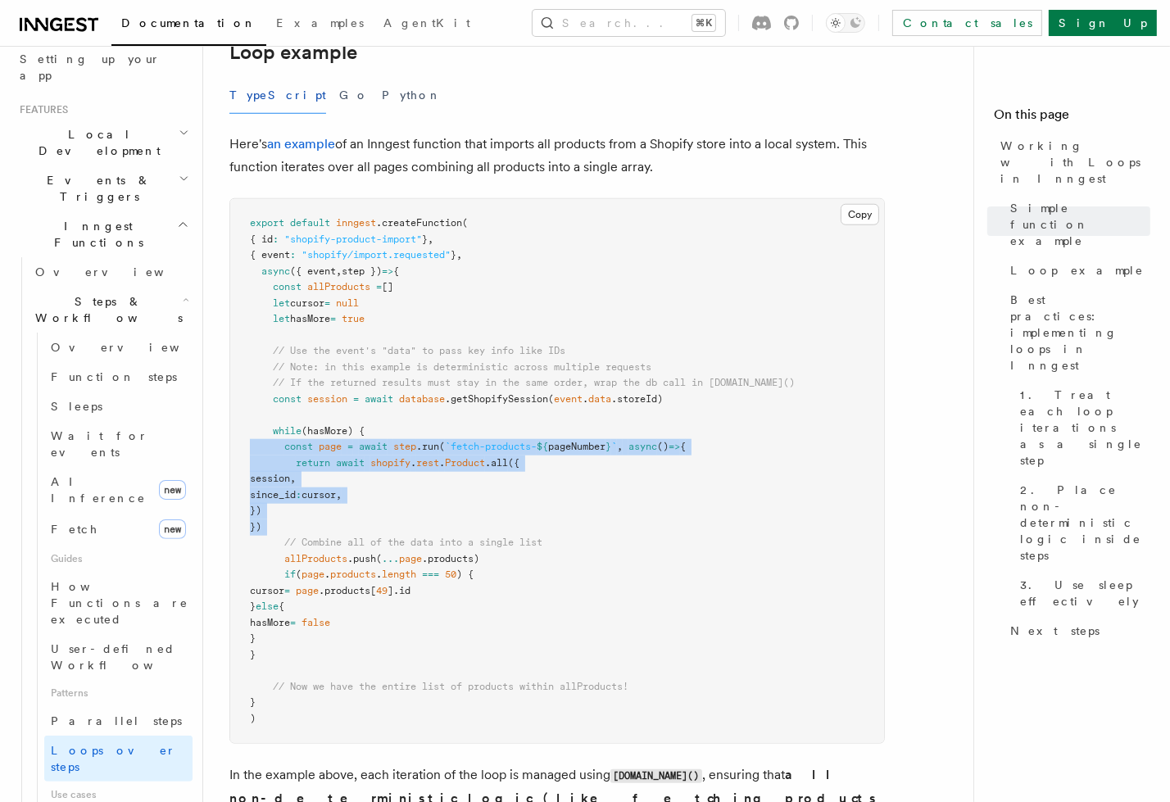
drag, startPoint x: 367, startPoint y: 448, endPoint x: 363, endPoint y: 530, distance: 82.9
click at [363, 530] on pre "export default inngest .createFunction ( { id : "shopify-product-import" } , { …" at bounding box center [557, 471] width 654 height 544
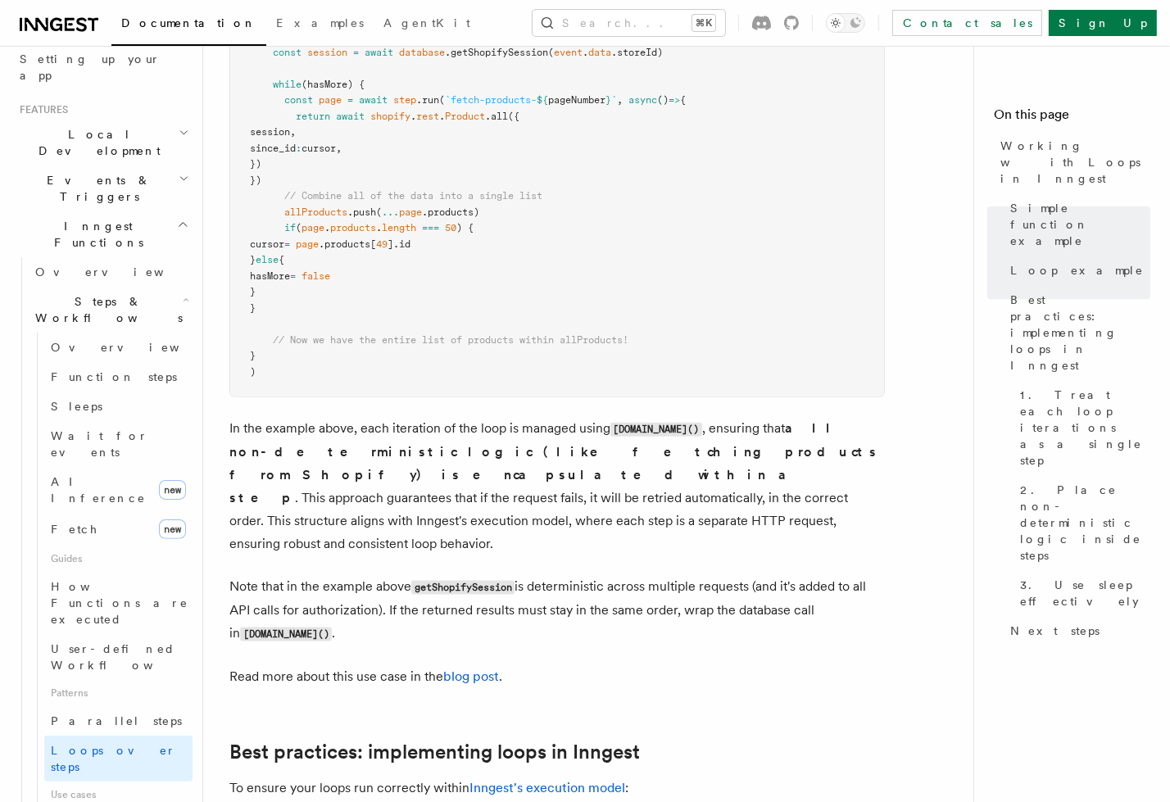
scroll to position [1719, 0]
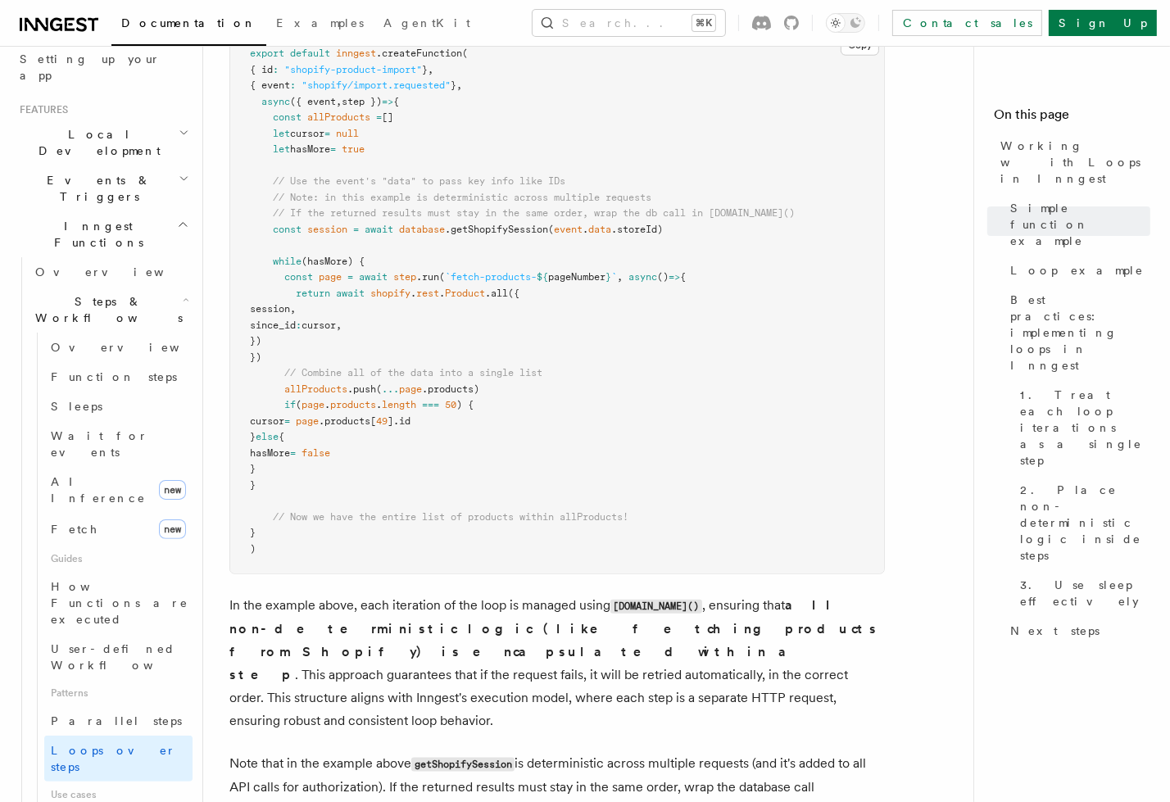
click at [320, 391] on span "allProducts" at bounding box center [315, 389] width 63 height 11
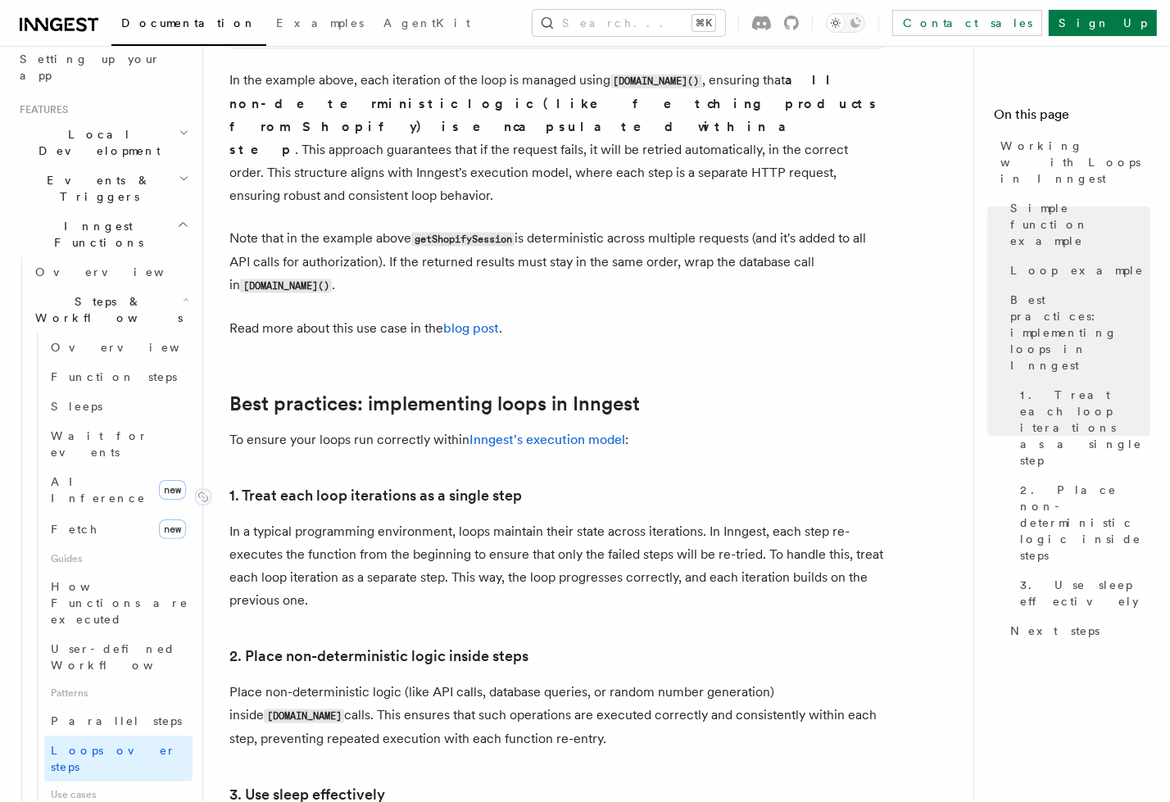
click at [341, 484] on link "1. Treat each loop iterations as a single step" at bounding box center [375, 495] width 293 height 23
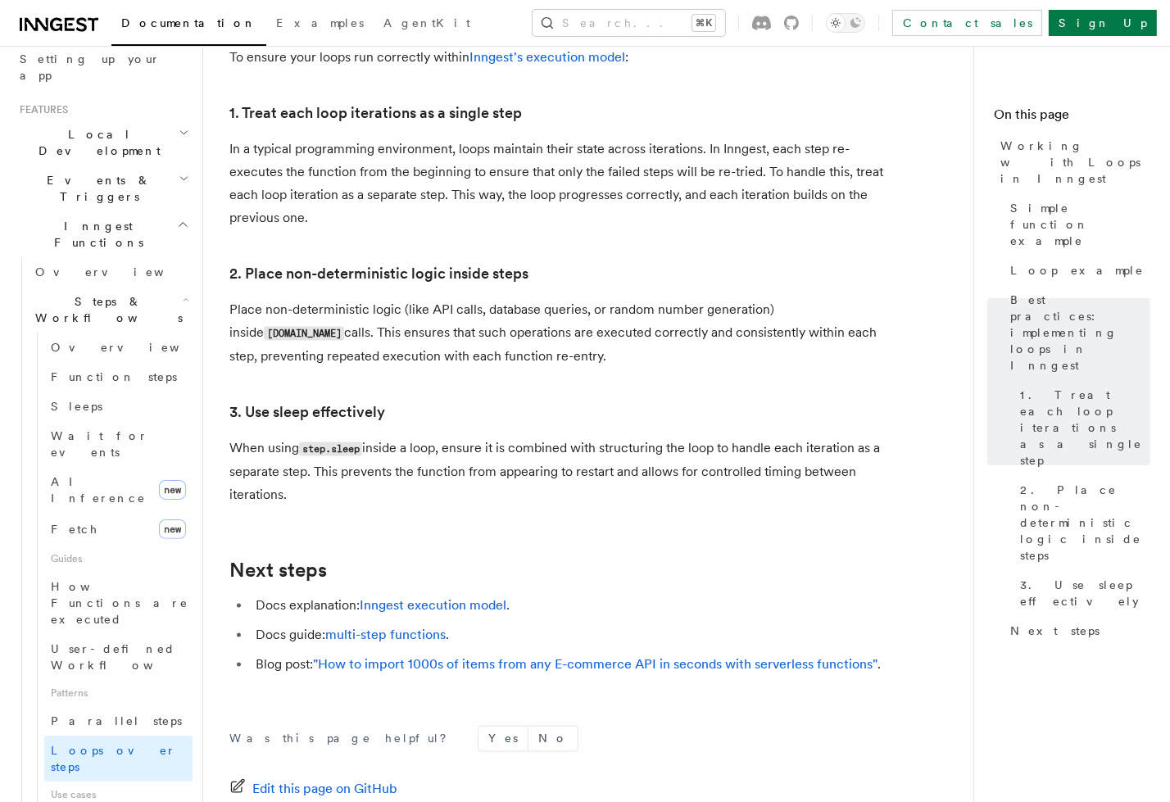
click at [363, 452] on p "When using step.sleep inside a loop, ensure it is combined with structuring the…" at bounding box center [557, 472] width 656 height 70
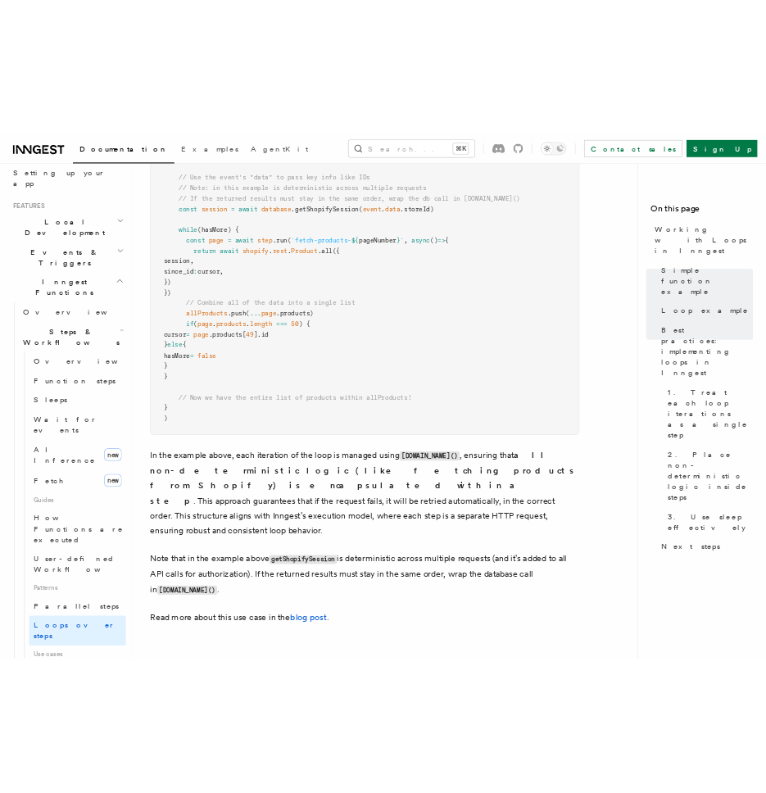
scroll to position [1578, 0]
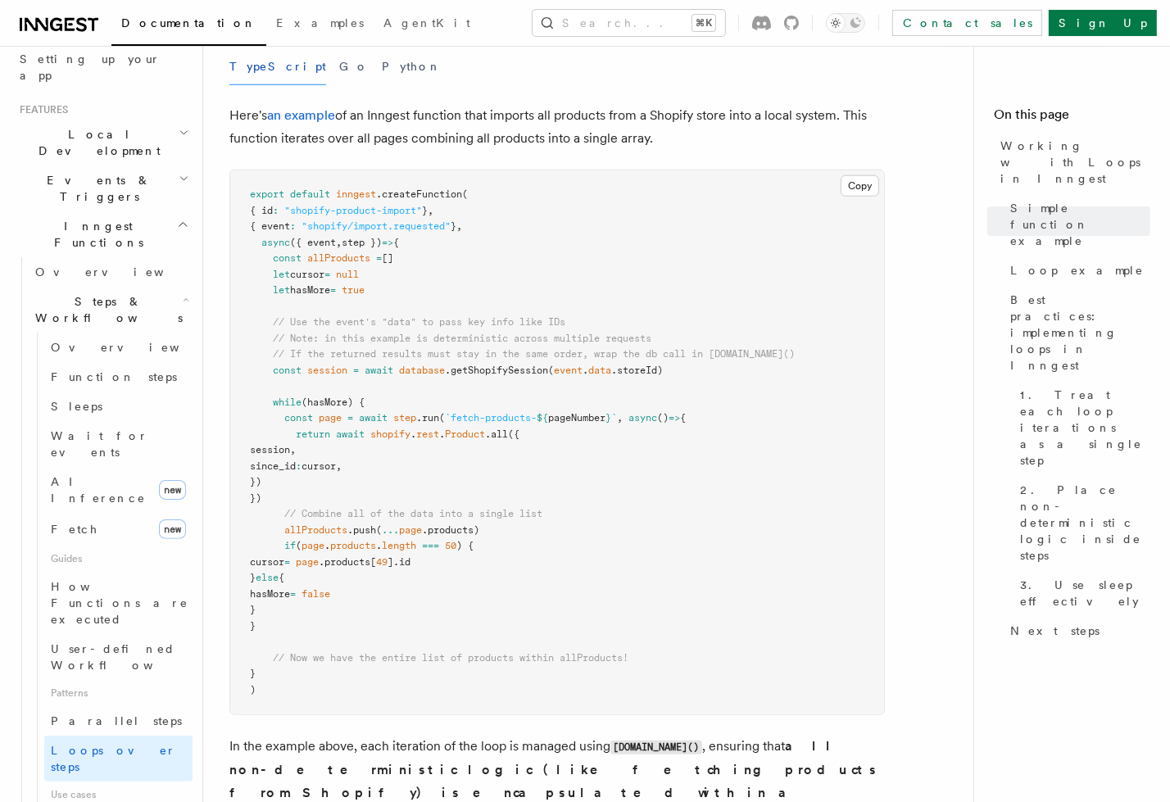
click at [278, 257] on span "const" at bounding box center [287, 257] width 29 height 11
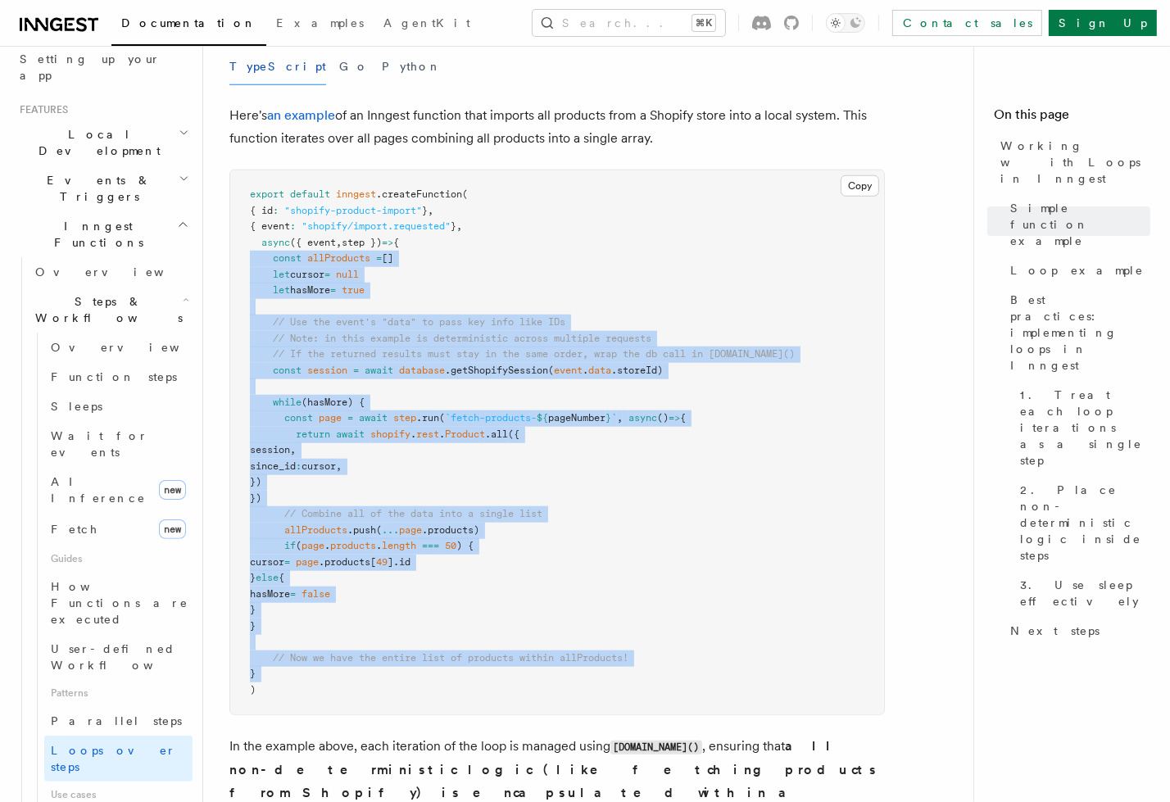
drag, startPoint x: 278, startPoint y: 257, endPoint x: 300, endPoint y: 670, distance: 414.5
click at [300, 670] on pre "export default inngest .createFunction ( { id : "shopify-product-import" } , { …" at bounding box center [557, 442] width 654 height 544
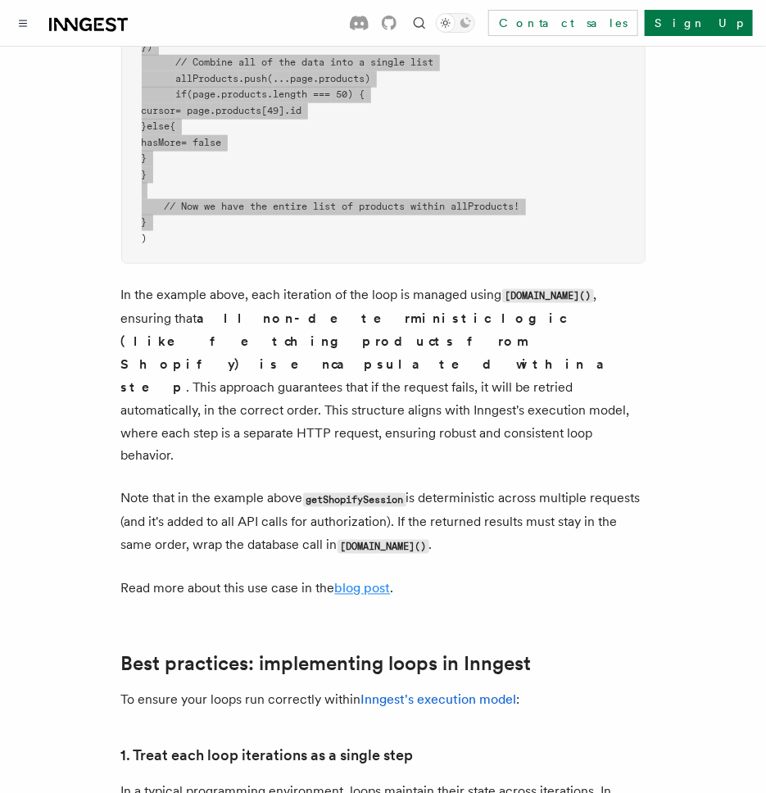
scroll to position [2155, 0]
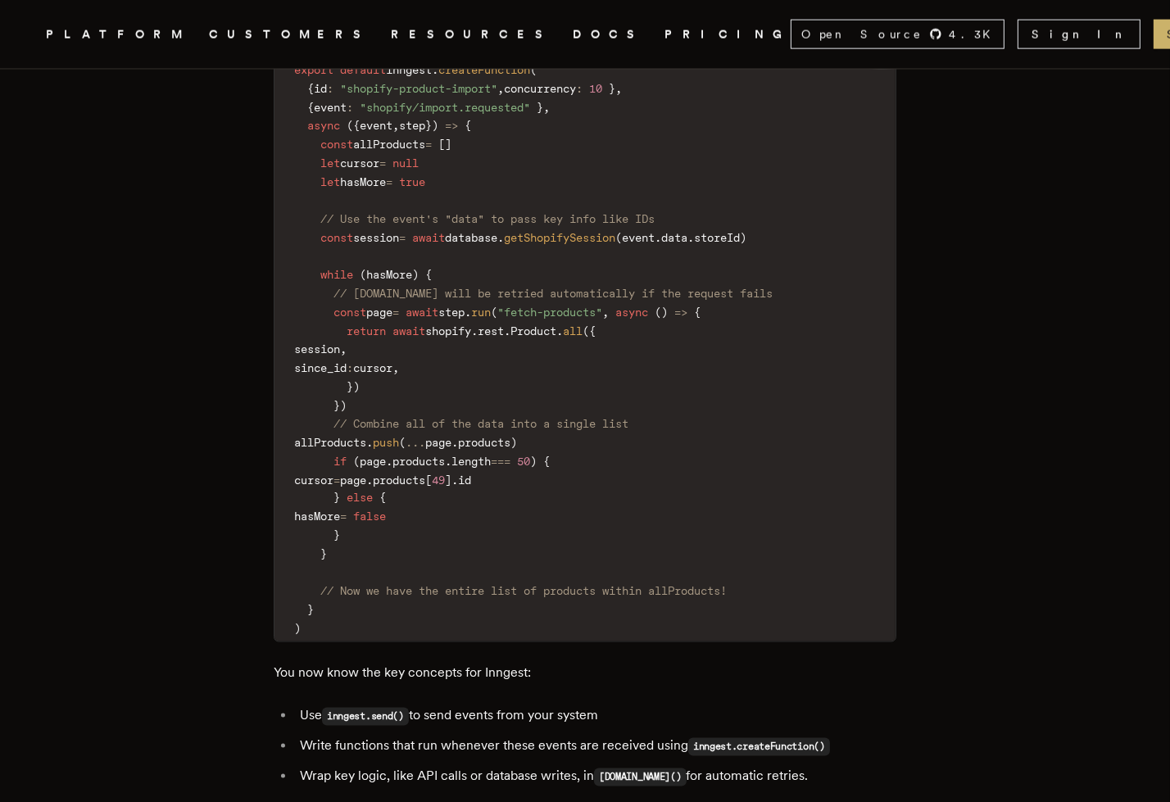
scroll to position [2754, 0]
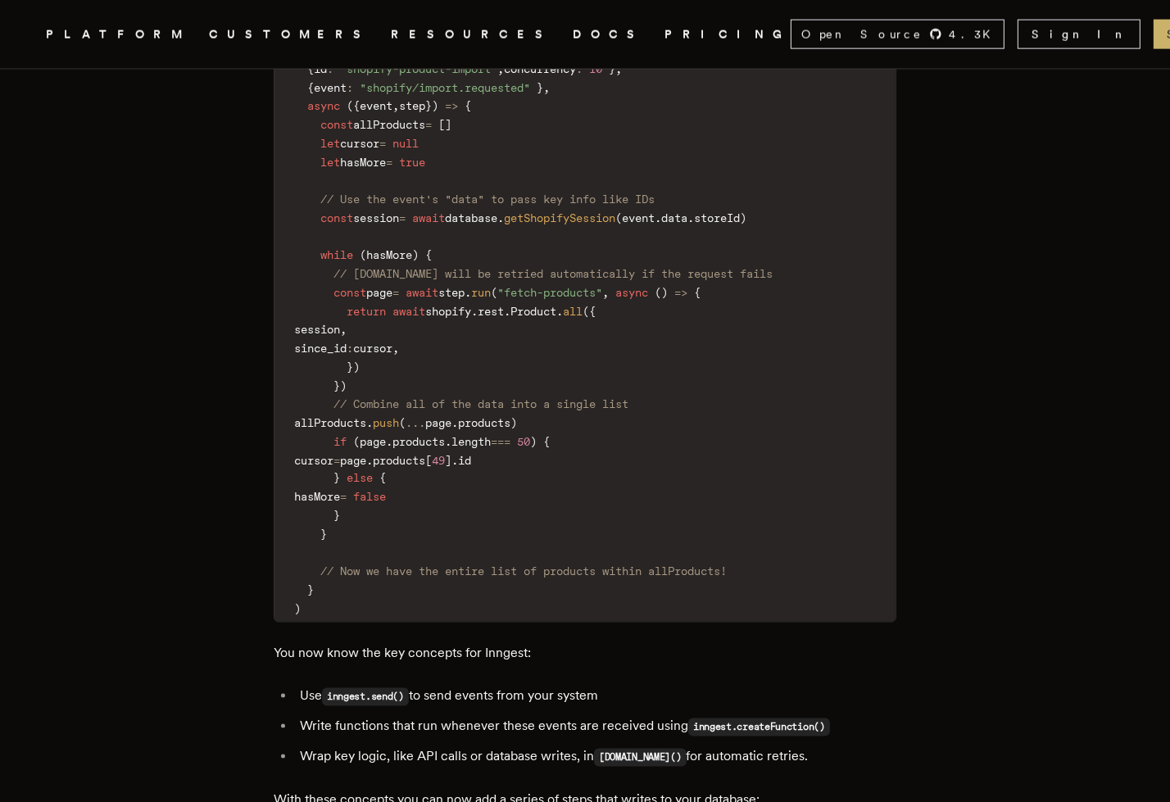
click at [318, 685] on li "Use inngest.send() to send events from your system" at bounding box center [596, 697] width 602 height 24
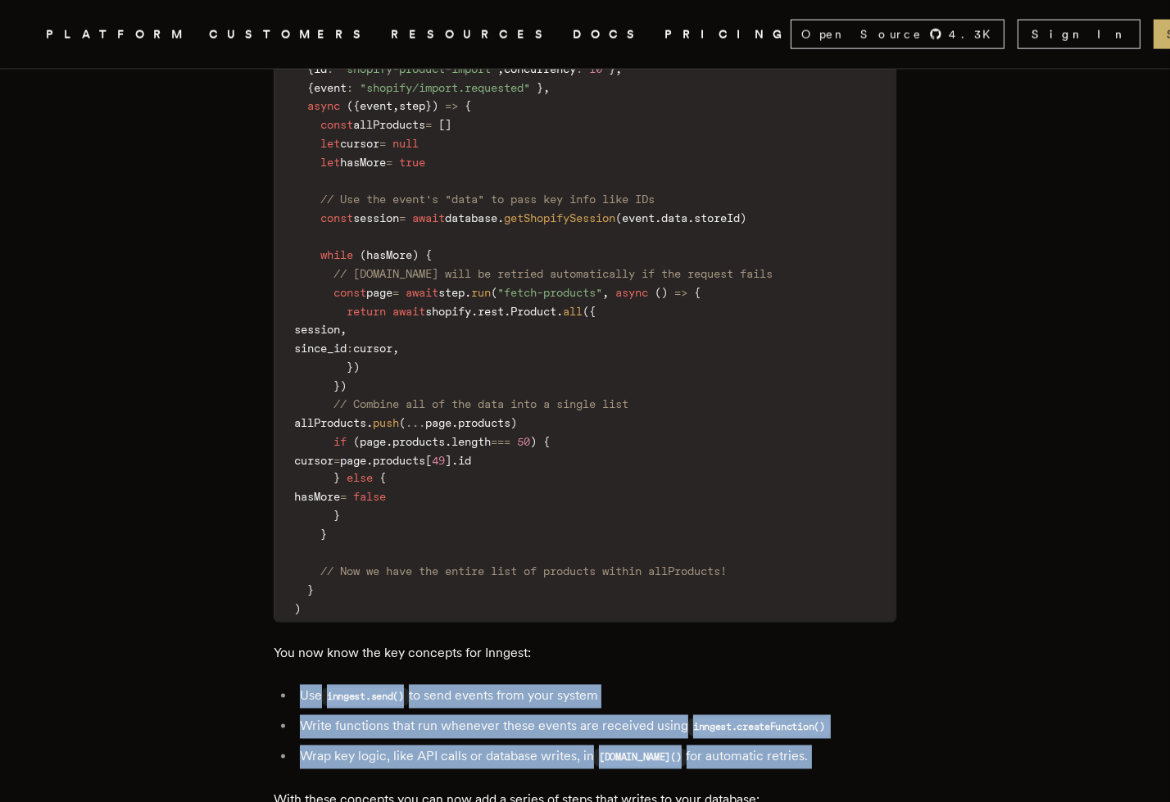
drag, startPoint x: 318, startPoint y: 653, endPoint x: 360, endPoint y: 709, distance: 69.7
click at [360, 709] on ul "Use inngest.send() to send events from your system Write functions that run whe…" at bounding box center [585, 727] width 623 height 84
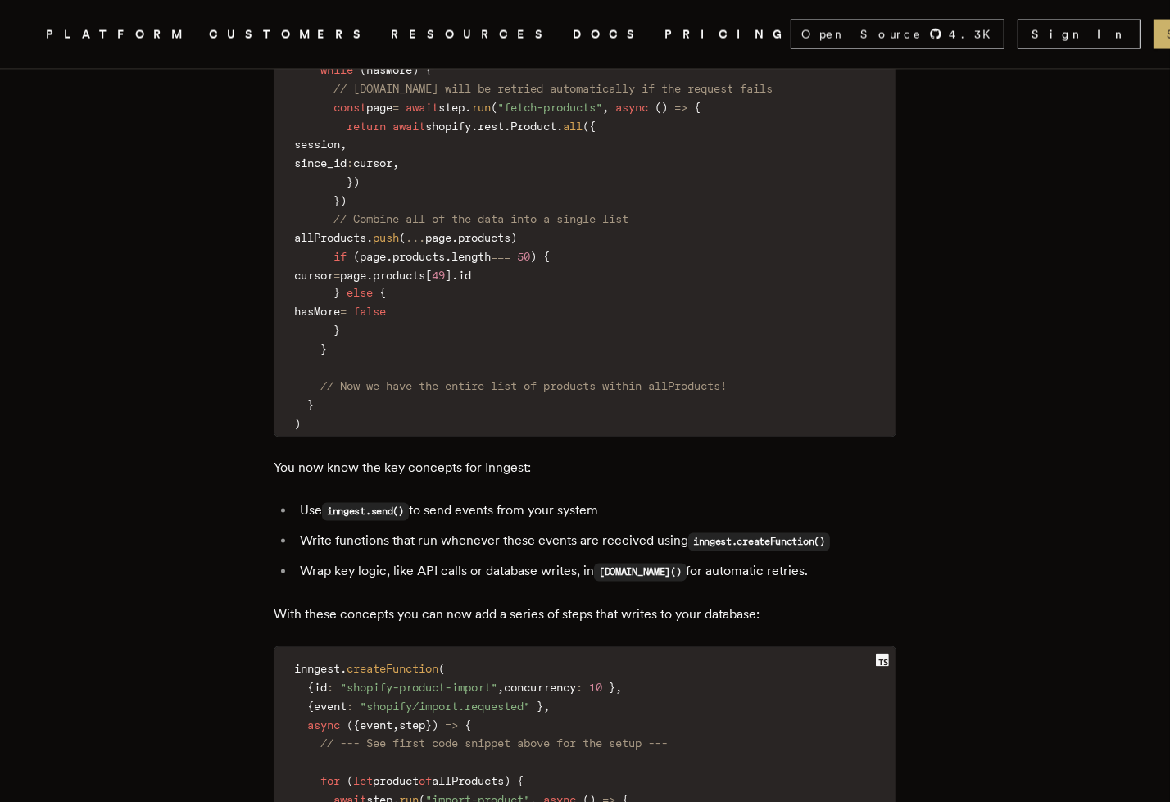
click at [364, 738] on span "// --- See first code snippet above for the setup ---" at bounding box center [494, 744] width 348 height 13
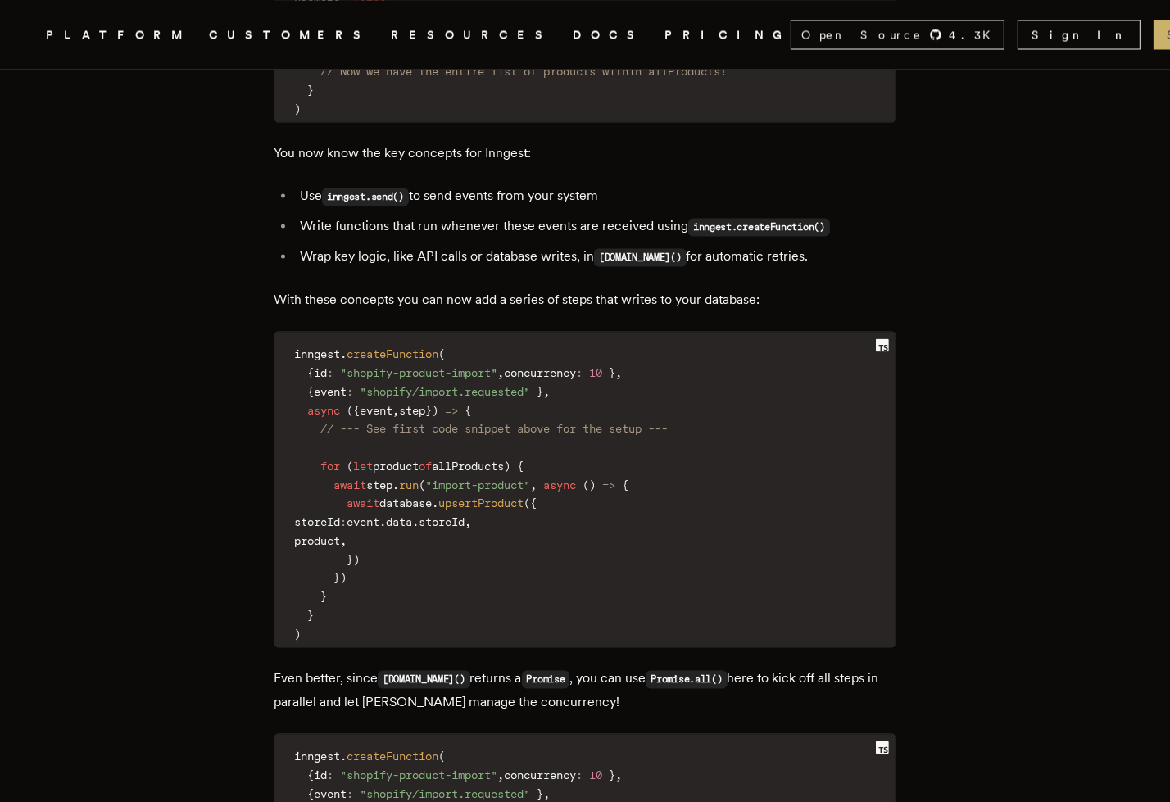
scroll to position [3571, 0]
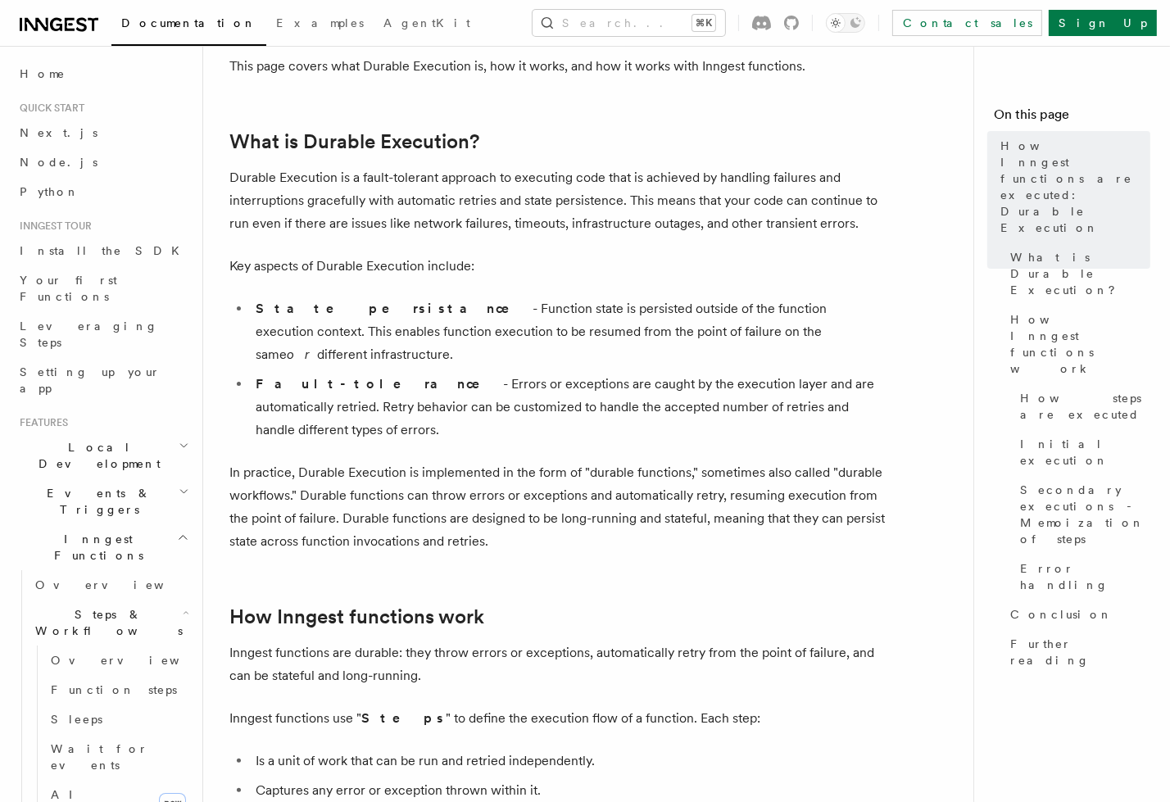
scroll to position [293, 0]
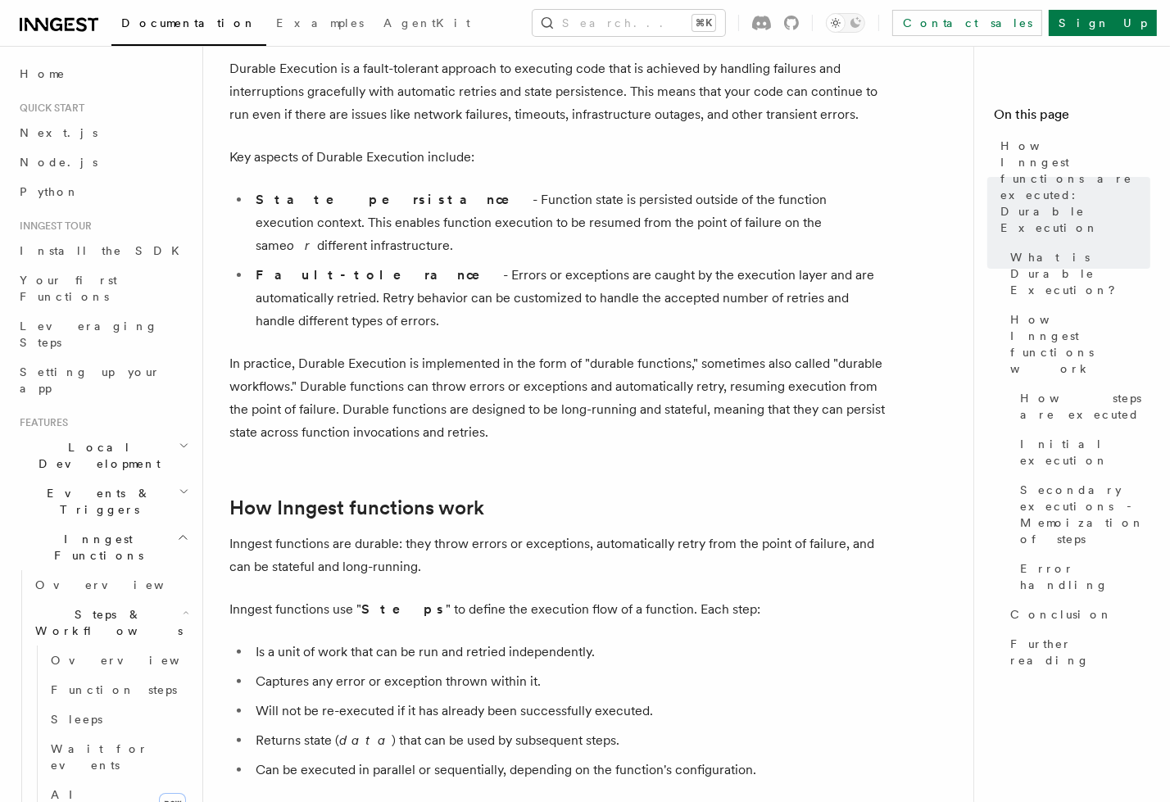
click at [543, 202] on li "State persistance - Function state is persisted outside of the function executi…" at bounding box center [568, 223] width 634 height 69
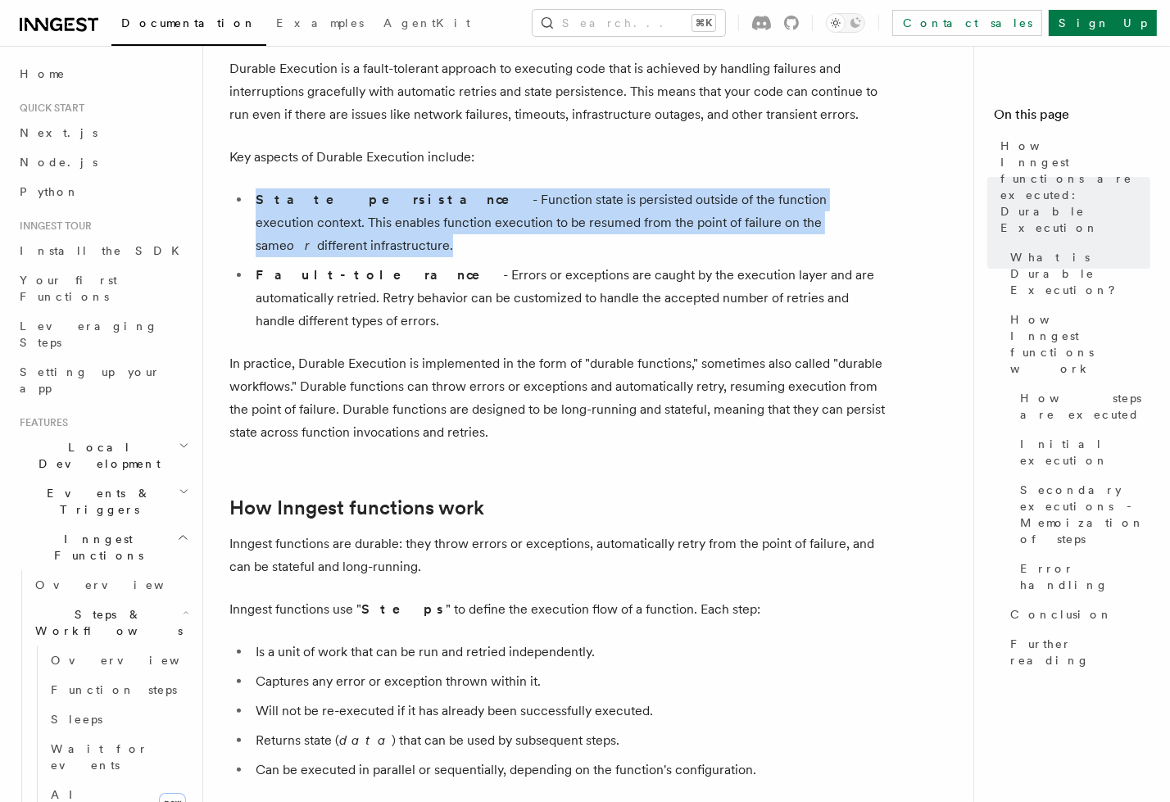
click at [543, 202] on li "State persistance - Function state is persisted outside of the function executi…" at bounding box center [568, 223] width 634 height 69
click at [557, 202] on li "State persistance - Function state is persisted outside of the function executi…" at bounding box center [568, 223] width 634 height 69
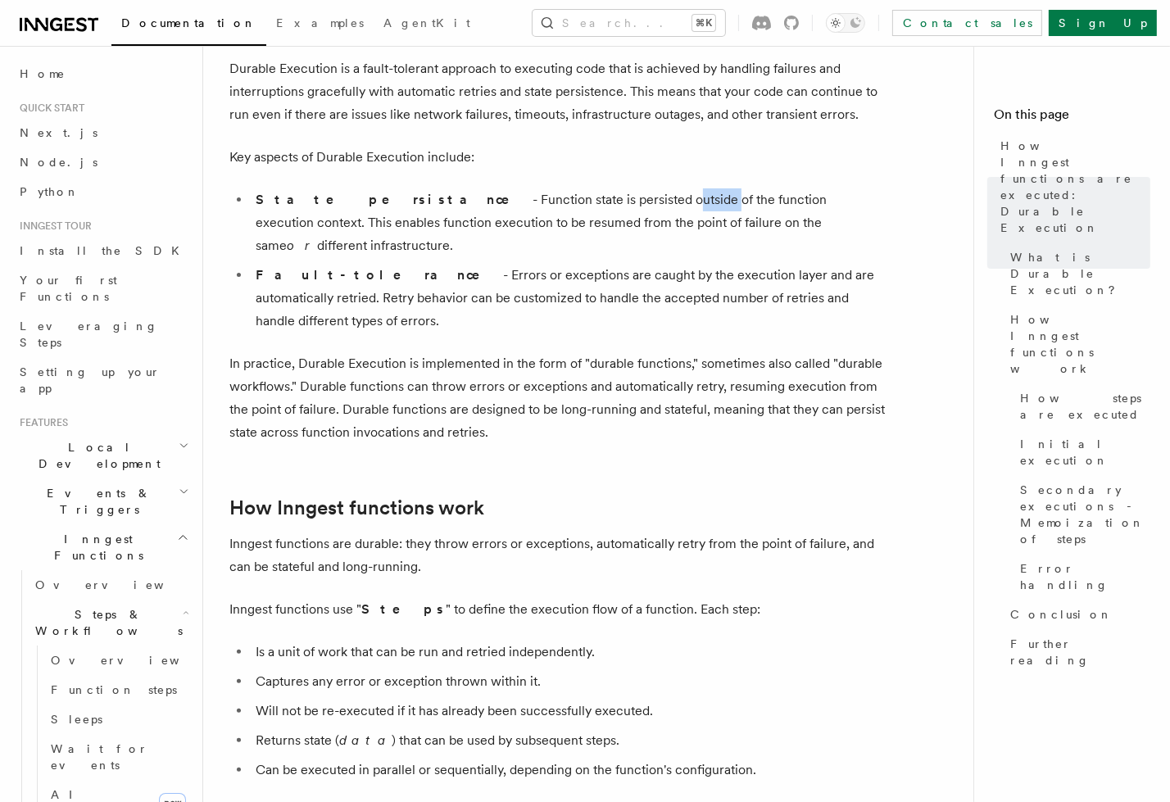
click at [557, 202] on li "State persistance - Function state is persisted outside of the function executi…" at bounding box center [568, 223] width 634 height 69
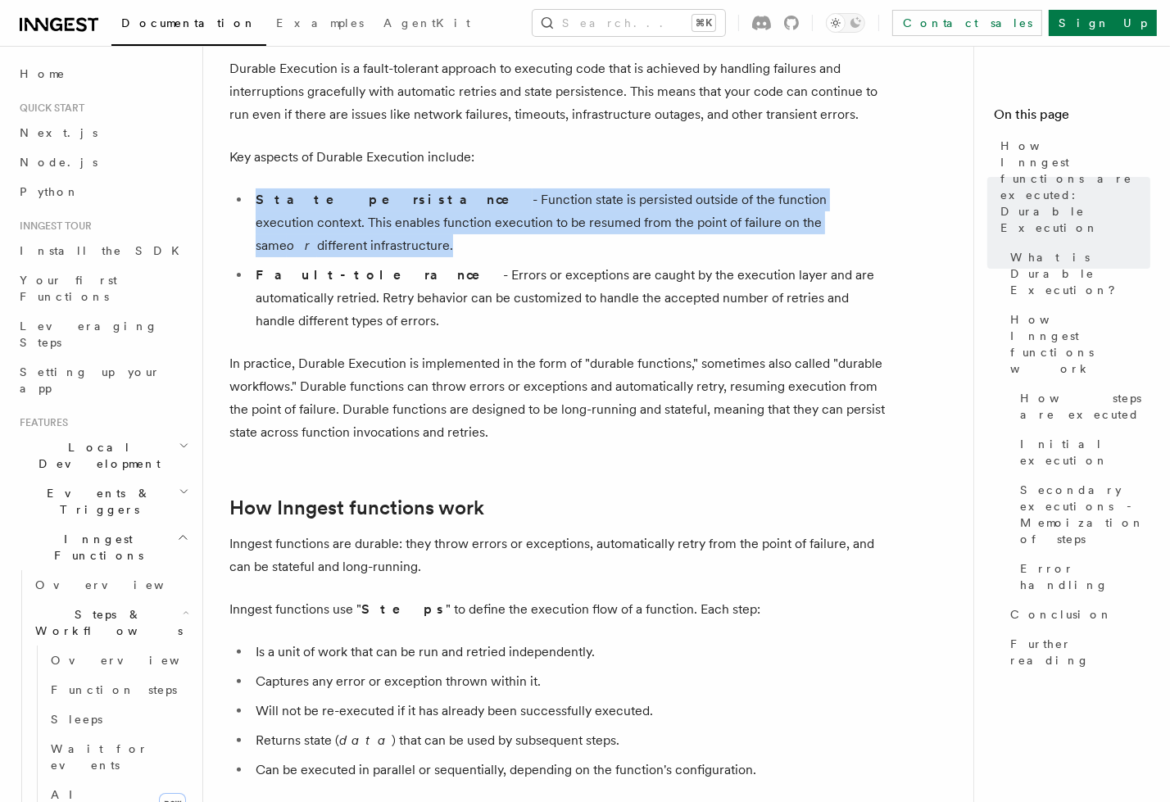
click at [557, 202] on li "State persistance - Function state is persisted outside of the function executi…" at bounding box center [568, 223] width 634 height 69
click at [581, 200] on li "State persistance - Function state is persisted outside of the function executi…" at bounding box center [568, 223] width 634 height 69
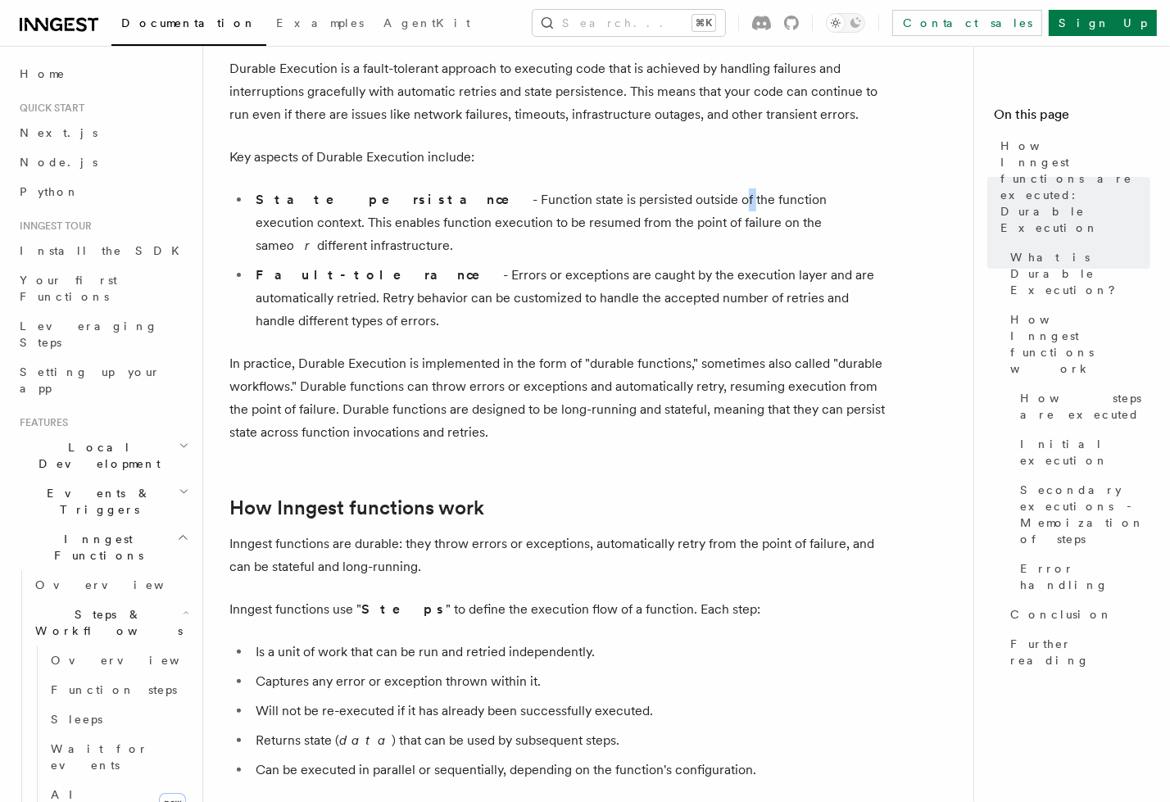
click at [581, 200] on li "State persistance - Function state is persisted outside of the function executi…" at bounding box center [568, 223] width 634 height 69
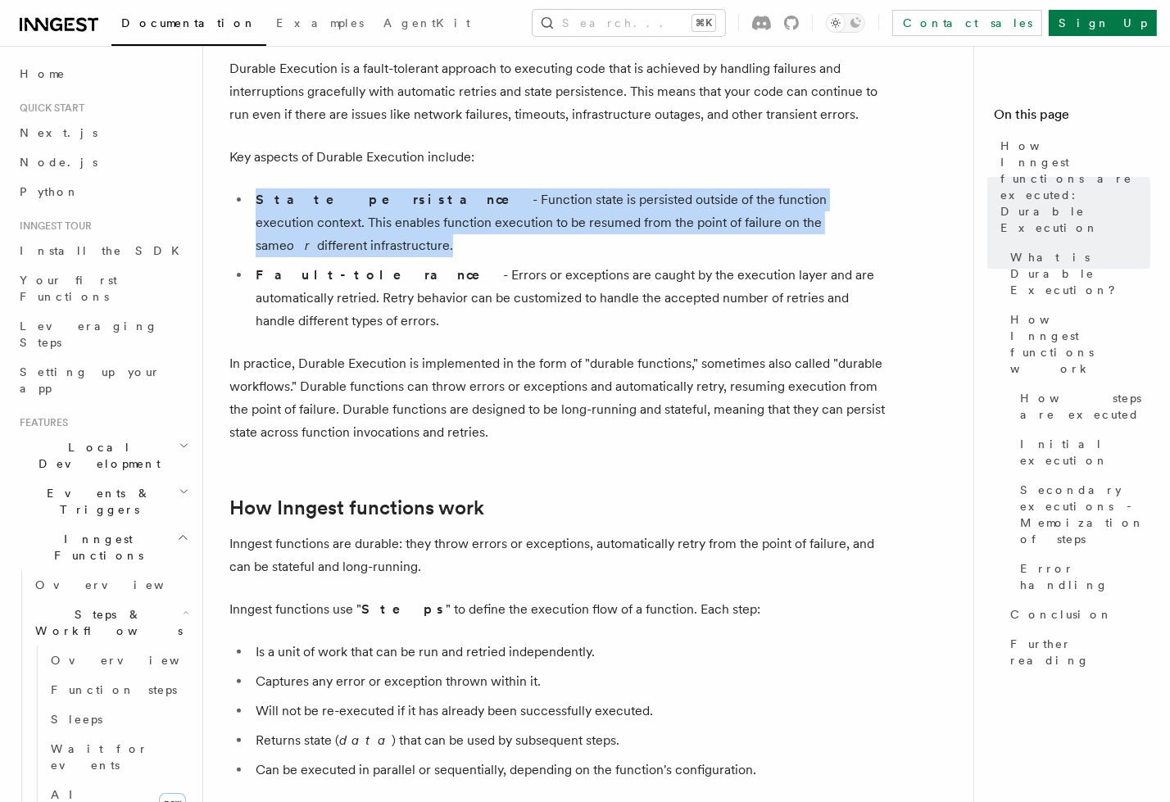
drag, startPoint x: 581, startPoint y: 200, endPoint x: 582, endPoint y: 215, distance: 14.8
click at [582, 215] on li "State persistance - Function state is persisted outside of the function executi…" at bounding box center [568, 223] width 634 height 69
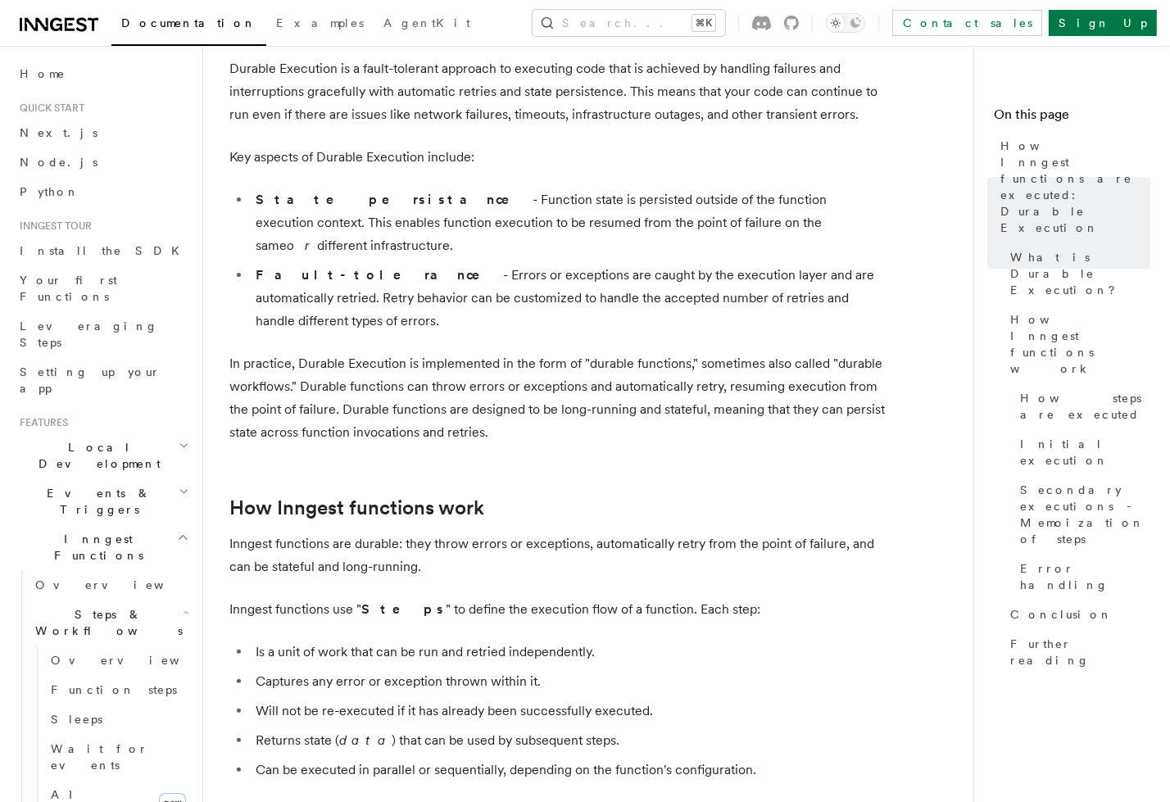
click at [390, 202] on li "State persistance - Function state is persisted outside of the function executi…" at bounding box center [568, 223] width 634 height 69
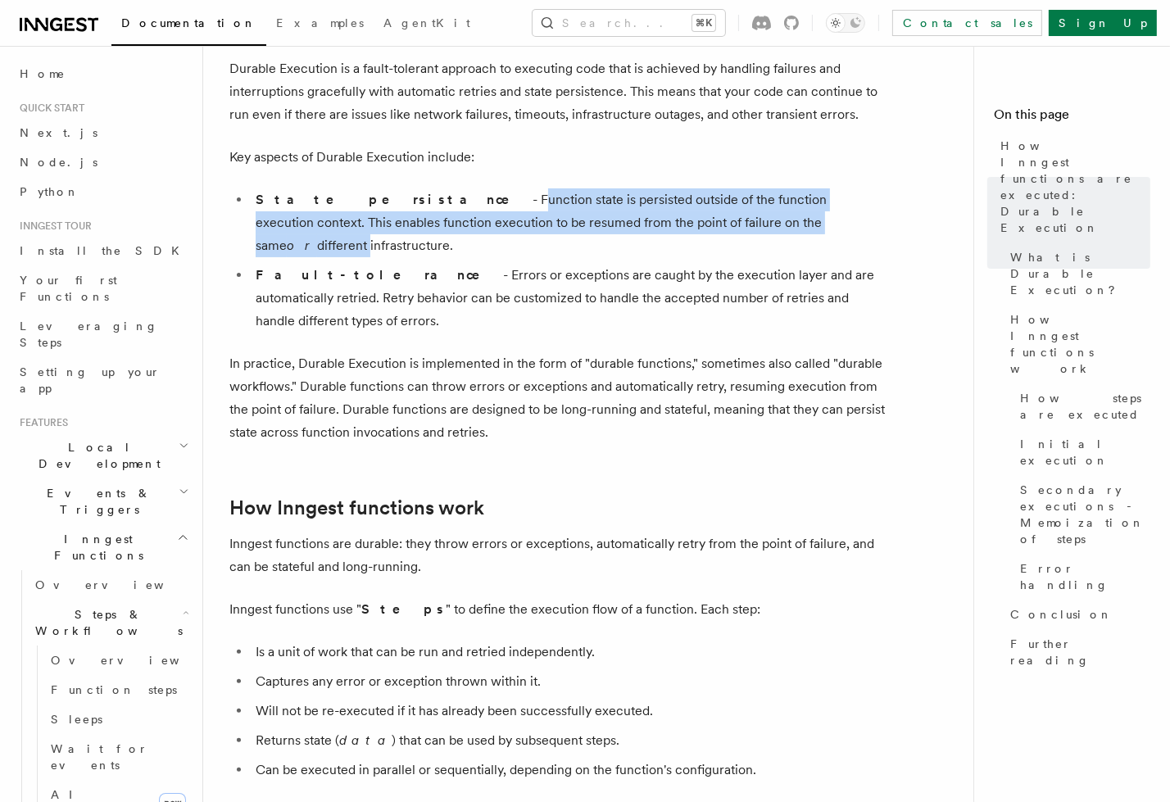
drag, startPoint x: 390, startPoint y: 202, endPoint x: 684, endPoint y: 220, distance: 294.0
click at [684, 220] on li "State persistance - Function state is persisted outside of the function executi…" at bounding box center [568, 223] width 634 height 69
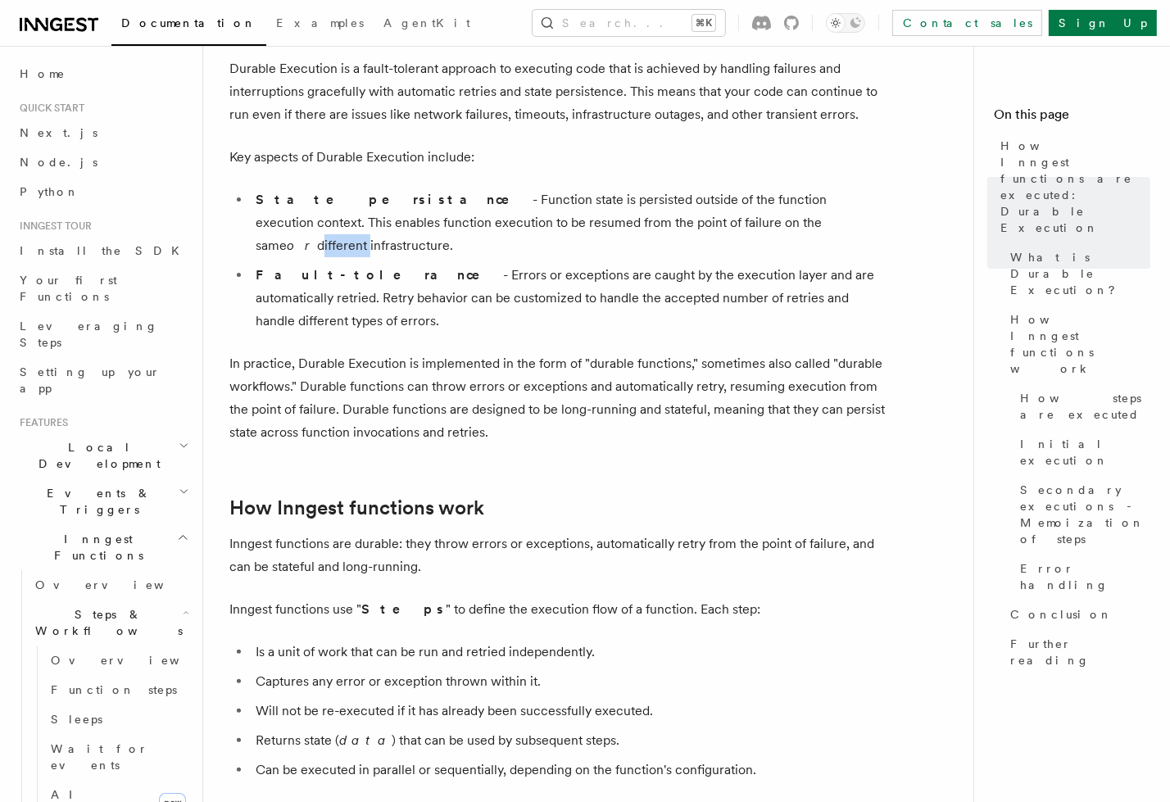
click at [684, 220] on li "State persistance - Function state is persisted outside of the function executi…" at bounding box center [568, 223] width 634 height 69
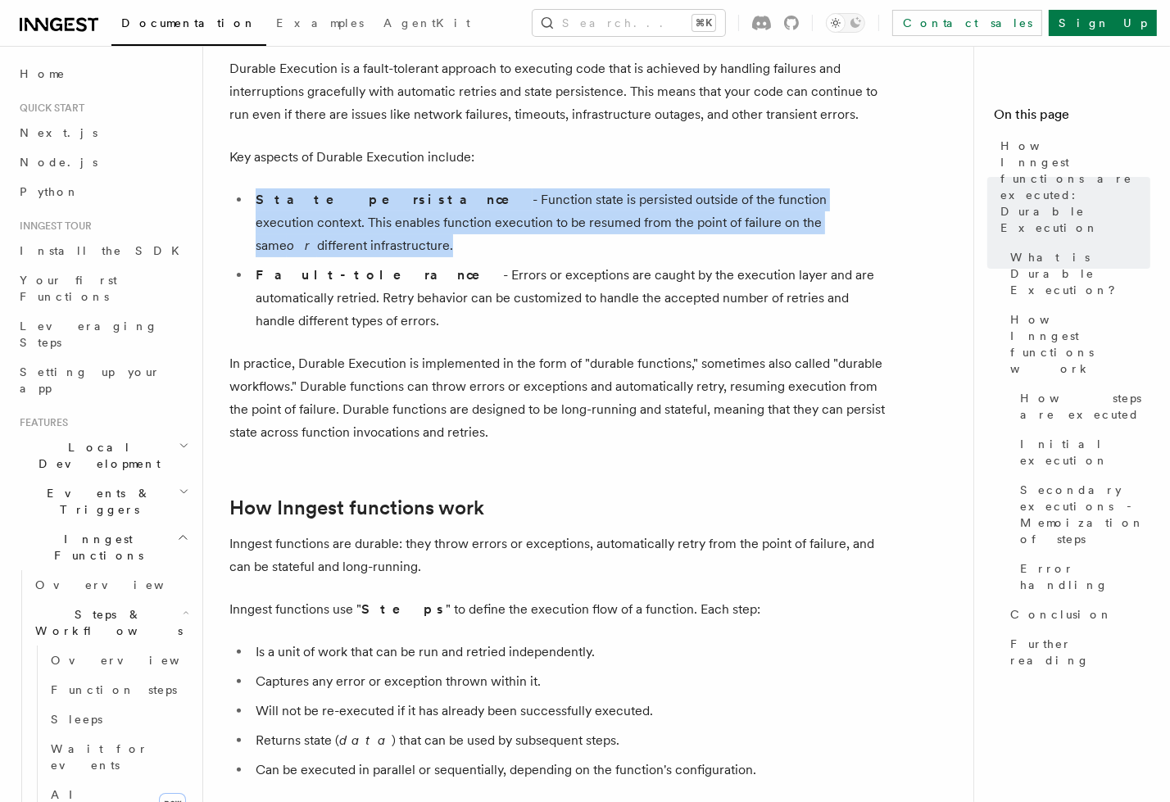
click at [684, 220] on li "State persistance - Function state is persisted outside of the function executi…" at bounding box center [568, 223] width 634 height 69
click at [689, 217] on li "State persistance - Function state is persisted outside of the function executi…" at bounding box center [568, 223] width 634 height 69
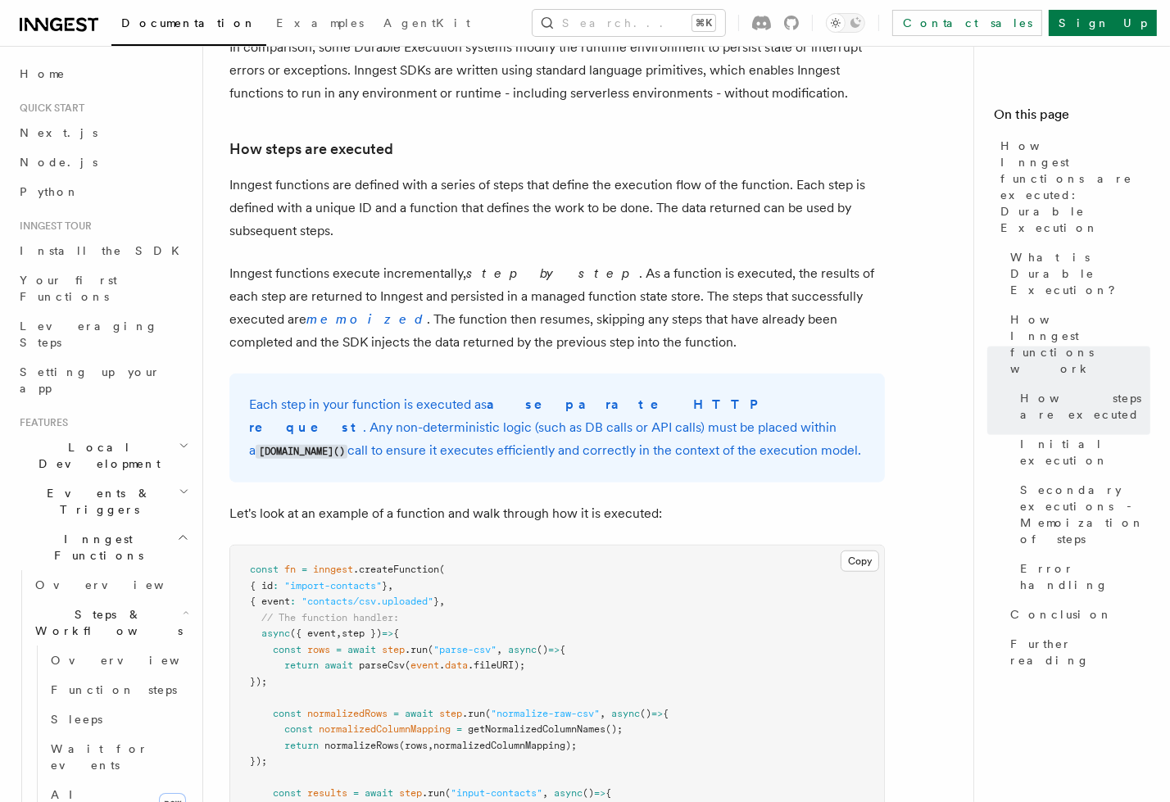
scroll to position [0, 0]
